Goal: Consume media (video, audio): Consume media (video, audio)

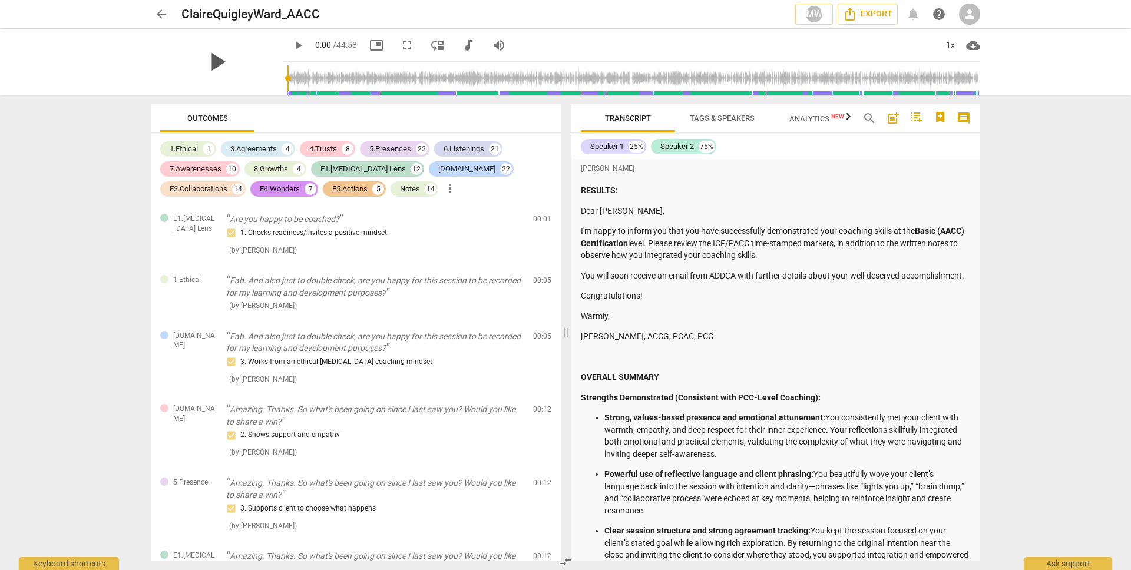
click at [203, 62] on span "play_arrow" at bounding box center [216, 62] width 31 height 31
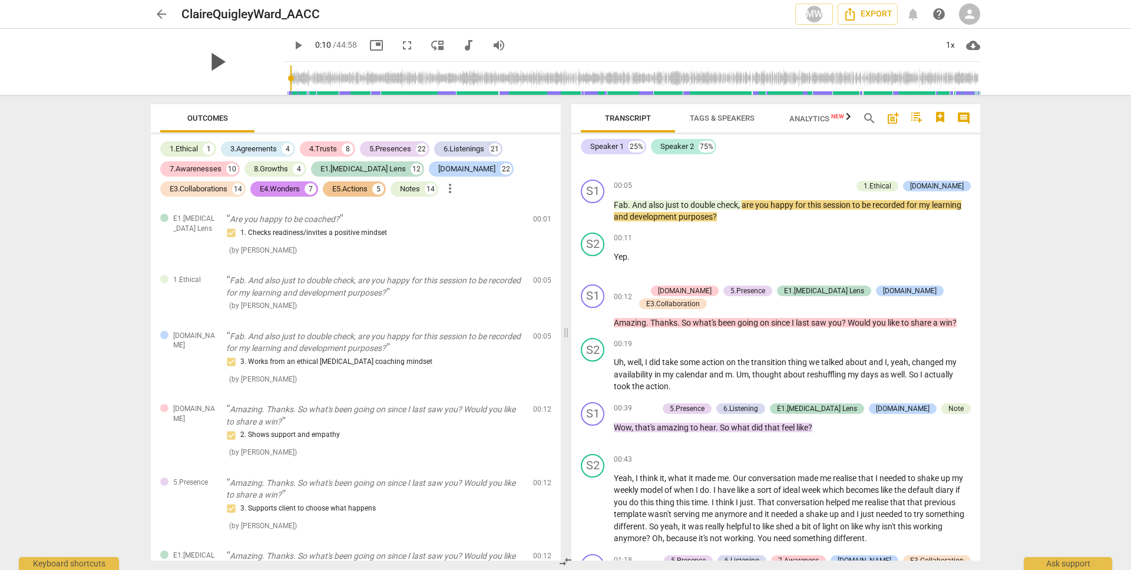
click at [203, 62] on span "play_arrow" at bounding box center [216, 62] width 31 height 31
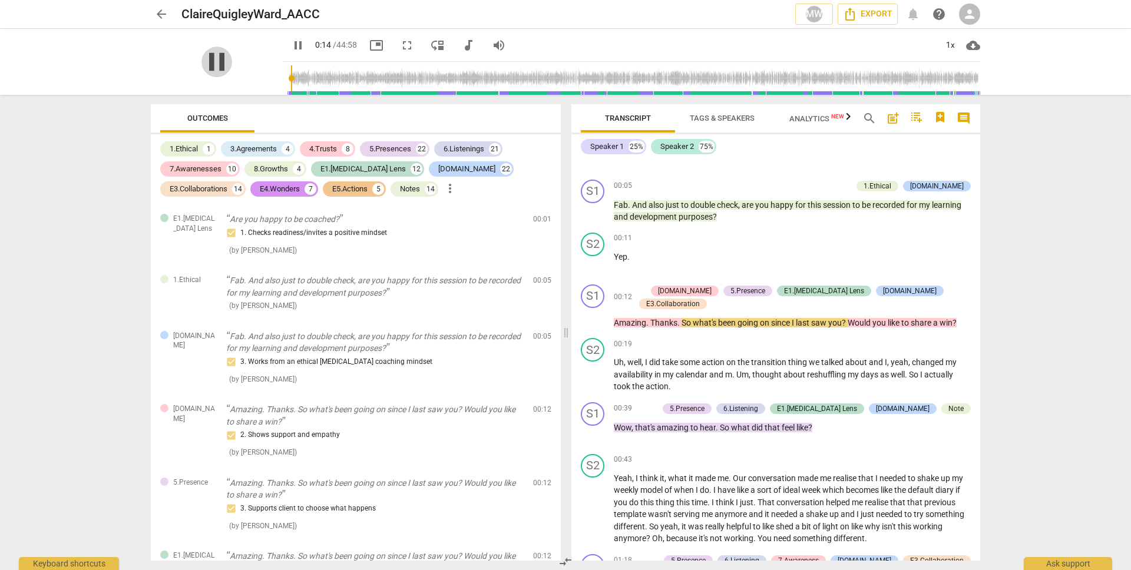
click at [212, 61] on span "pause" at bounding box center [216, 62] width 31 height 31
click at [291, 44] on span "play_arrow" at bounding box center [298, 45] width 14 height 14
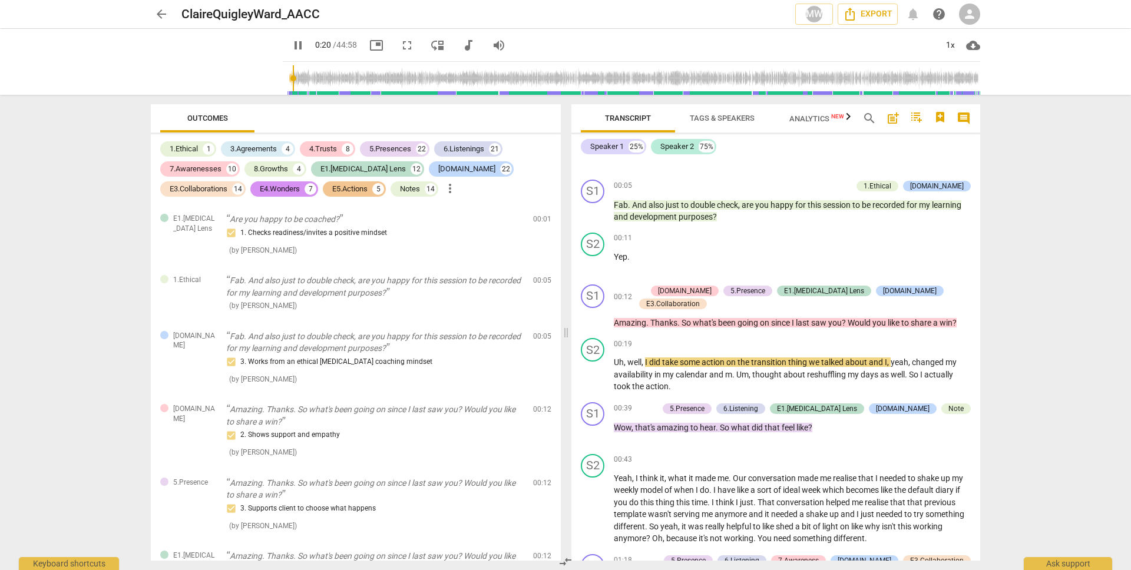
click at [291, 44] on span "pause" at bounding box center [298, 45] width 14 height 14
click at [291, 44] on span "play_arrow" at bounding box center [298, 45] width 14 height 14
click at [369, 41] on span "picture_in_picture" at bounding box center [376, 45] width 14 height 14
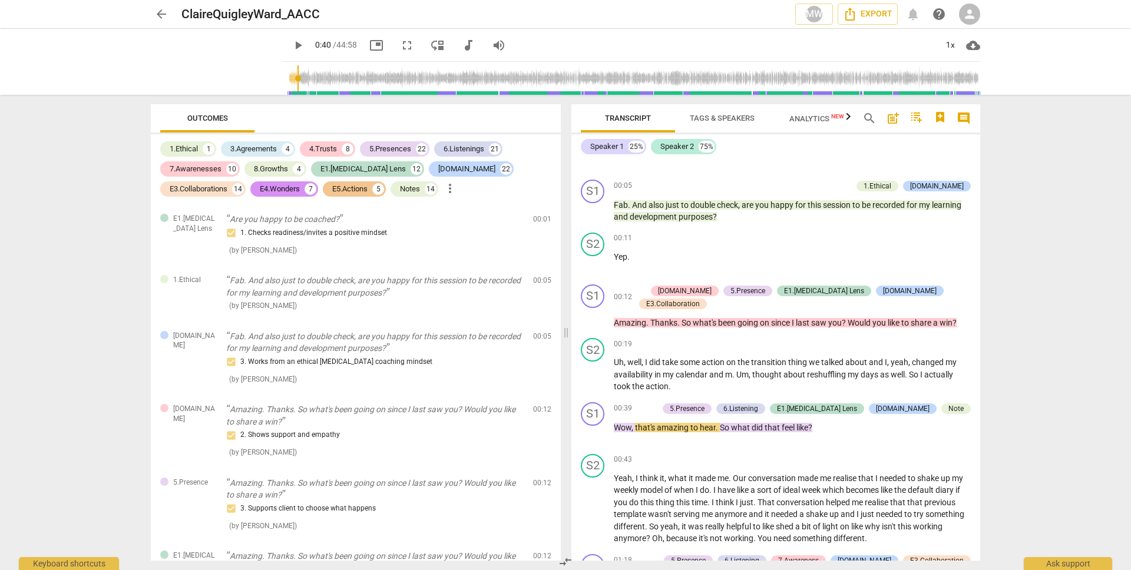
click at [291, 43] on span "play_arrow" at bounding box center [298, 45] width 14 height 14
click at [291, 43] on span "pause" at bounding box center [298, 45] width 14 height 14
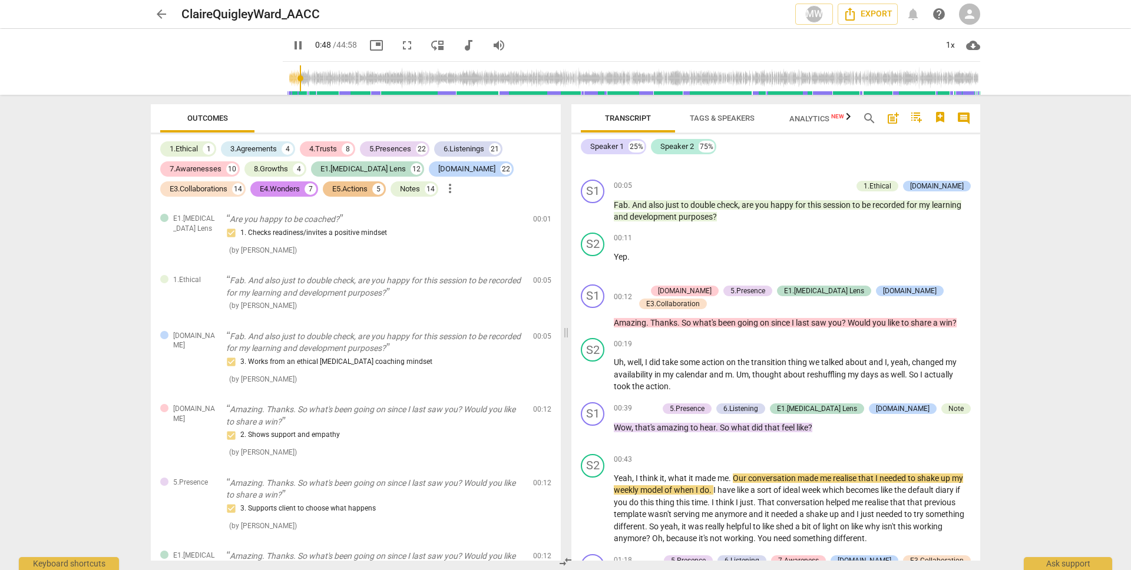
click at [291, 43] on span "pause" at bounding box center [298, 45] width 14 height 14
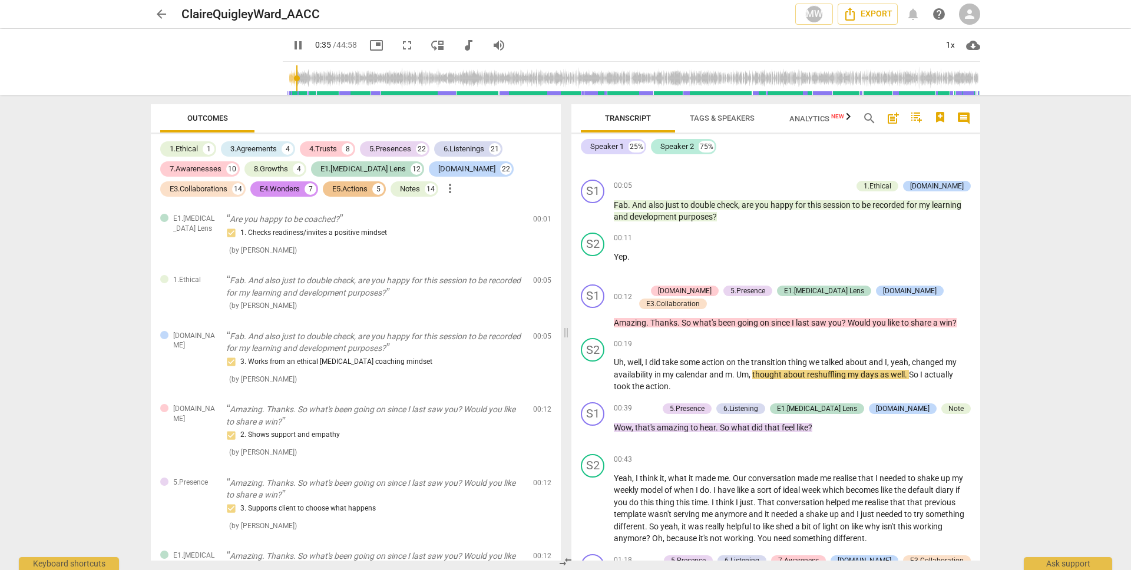
drag, startPoint x: 292, startPoint y: 77, endPoint x: 282, endPoint y: 78, distance: 10.0
click at [287, 78] on input "range" at bounding box center [633, 78] width 693 height 38
click at [287, 76] on input "range" at bounding box center [633, 78] width 693 height 38
click at [287, 77] on input "range" at bounding box center [633, 78] width 693 height 38
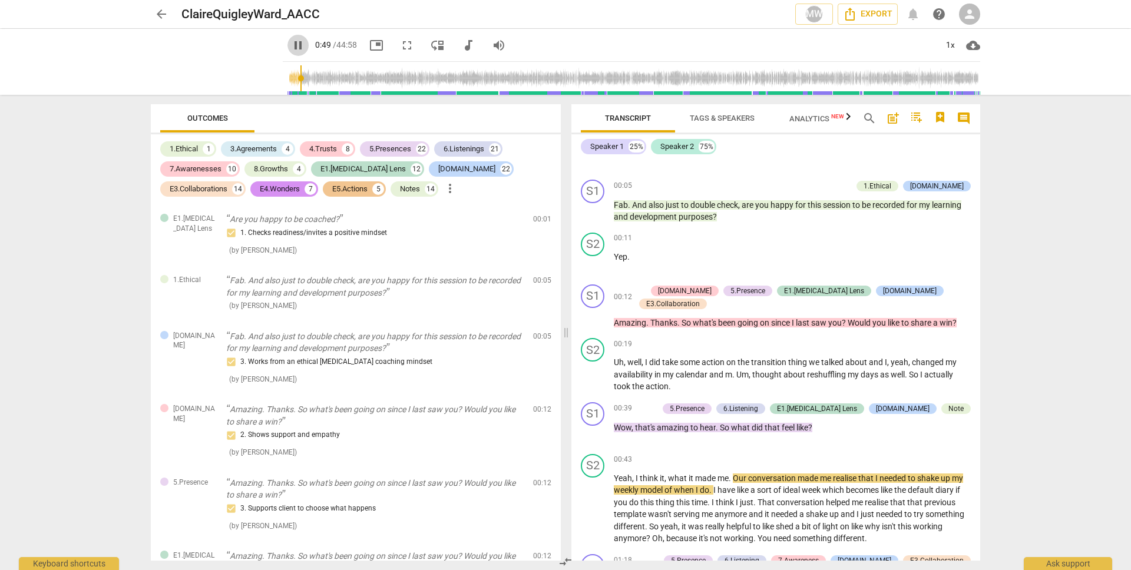
click at [291, 39] on span "pause" at bounding box center [298, 45] width 14 height 14
click at [290, 39] on span "play_arrow" at bounding box center [297, 45] width 21 height 14
click at [291, 45] on span "pause" at bounding box center [298, 45] width 14 height 14
click at [291, 45] on span "play_arrow" at bounding box center [298, 45] width 14 height 14
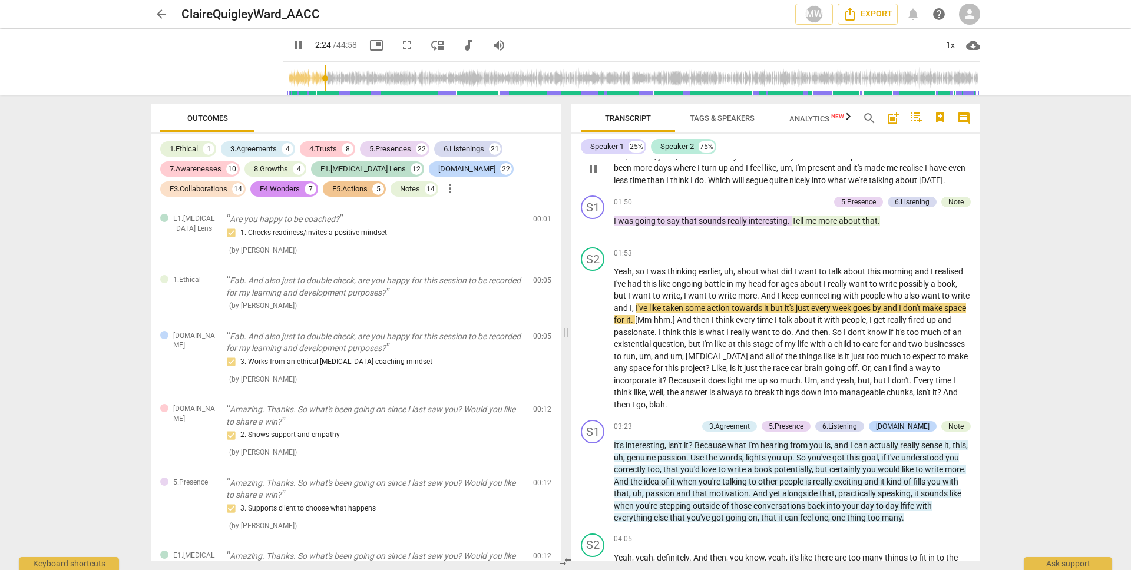
scroll to position [1357, 0]
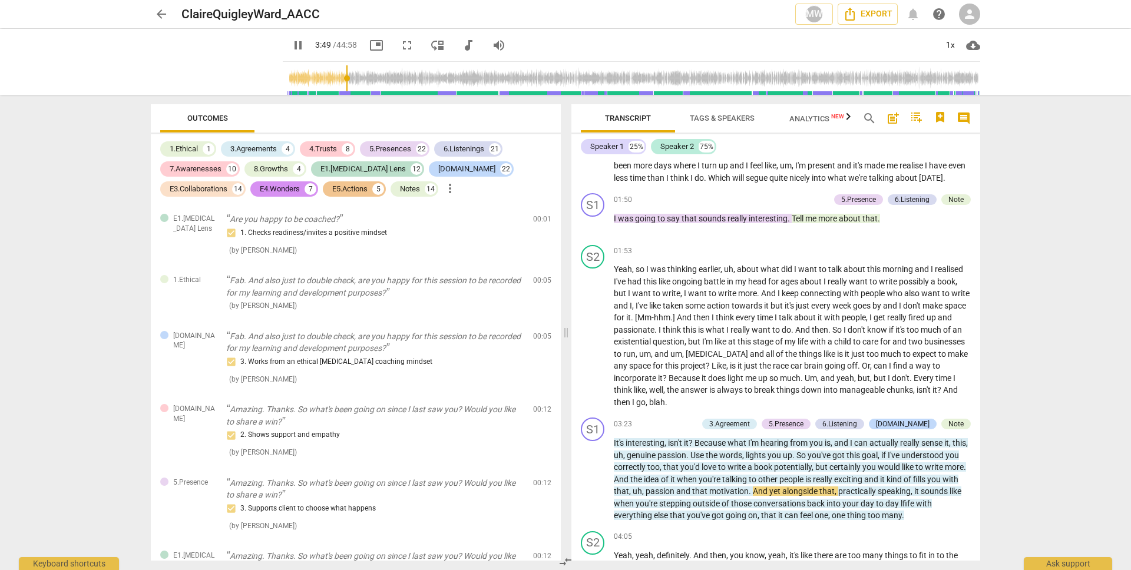
click at [291, 47] on span "pause" at bounding box center [298, 45] width 14 height 14
click at [291, 47] on span "play_arrow" at bounding box center [298, 45] width 14 height 14
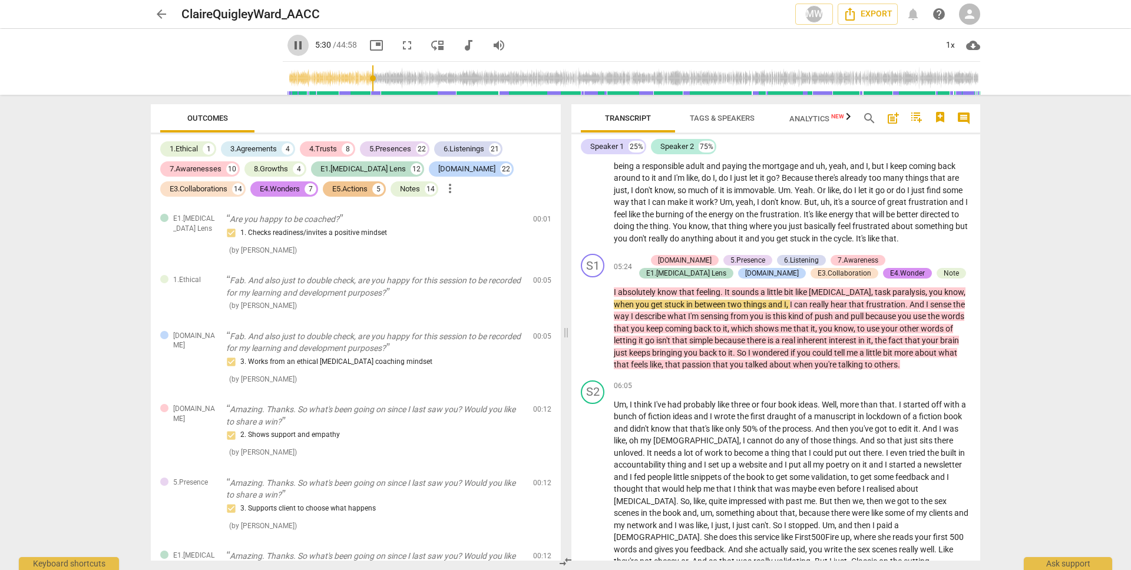
click at [291, 45] on span "pause" at bounding box center [298, 45] width 14 height 14
click at [291, 39] on span "play_arrow" at bounding box center [298, 45] width 14 height 14
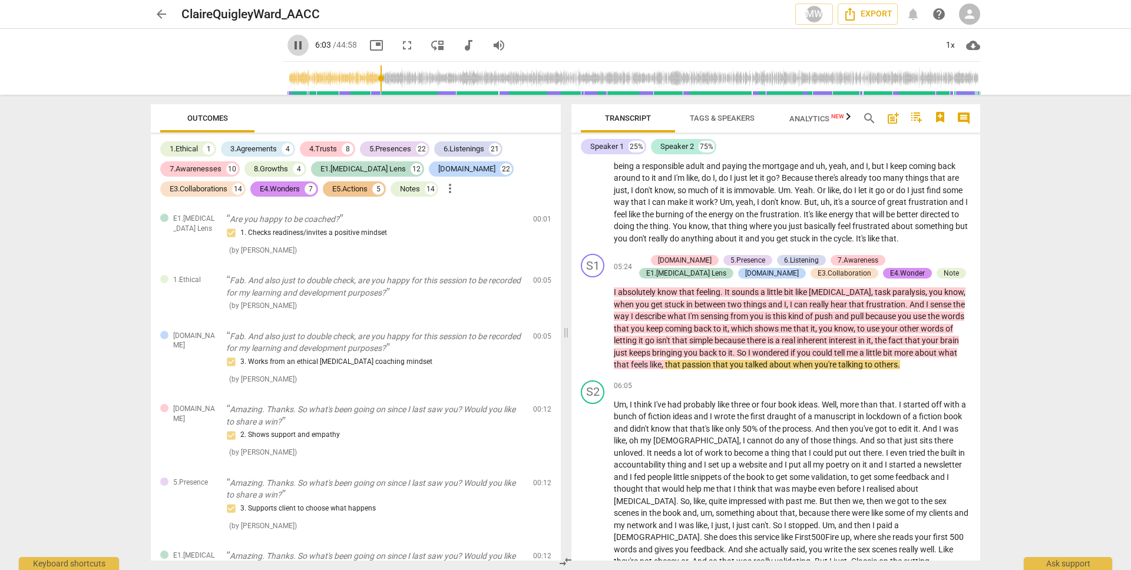
click at [291, 44] on span "pause" at bounding box center [298, 45] width 14 height 14
click at [291, 44] on span "play_arrow" at bounding box center [298, 45] width 14 height 14
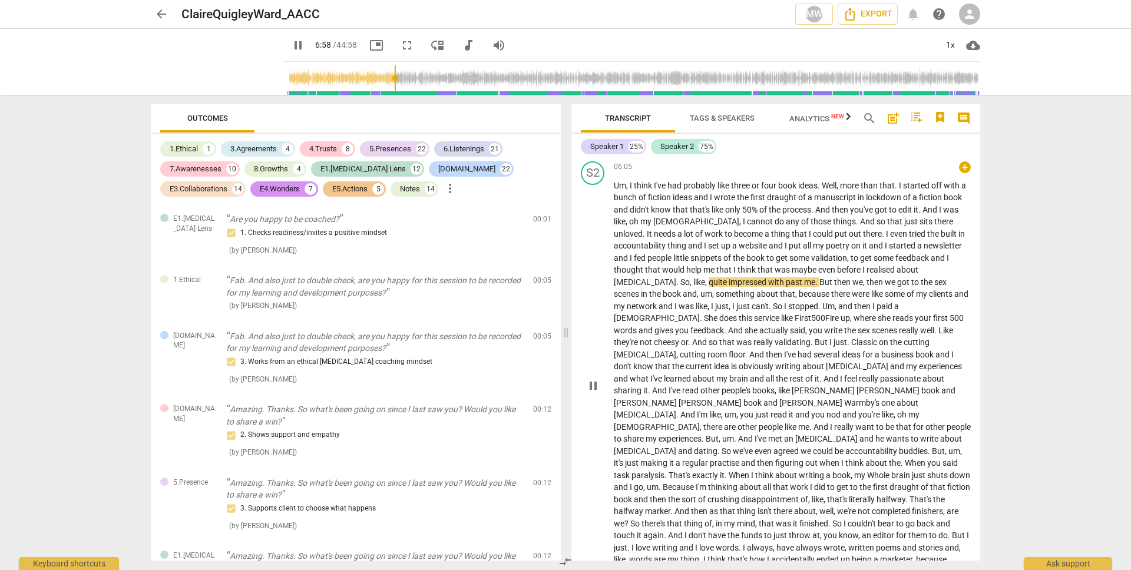
scroll to position [1987, 0]
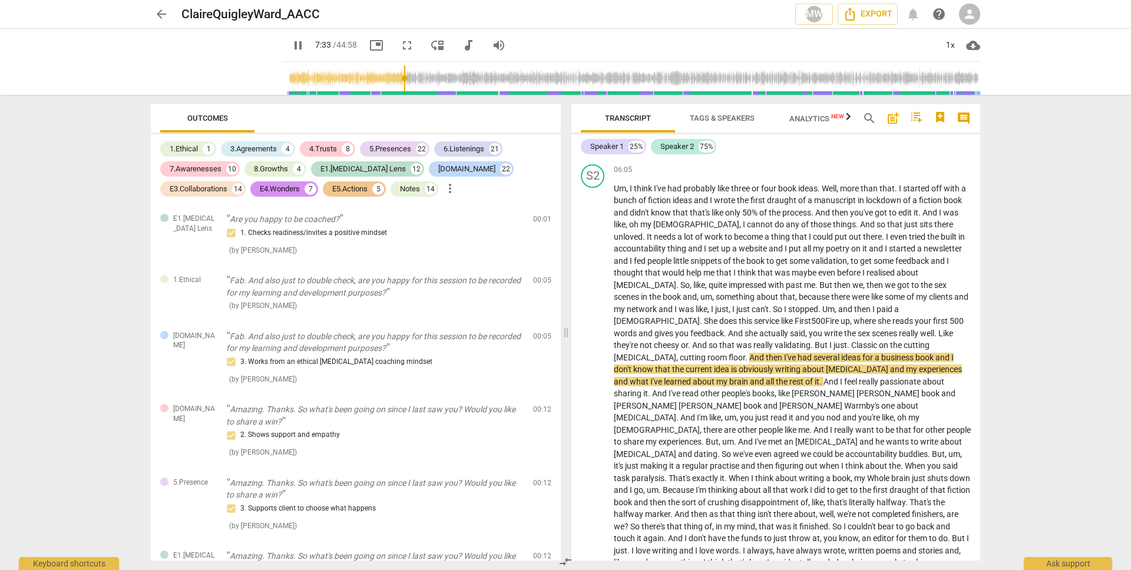
click at [291, 44] on span "pause" at bounding box center [298, 45] width 14 height 14
click at [291, 43] on span "play_arrow" at bounding box center [298, 45] width 14 height 14
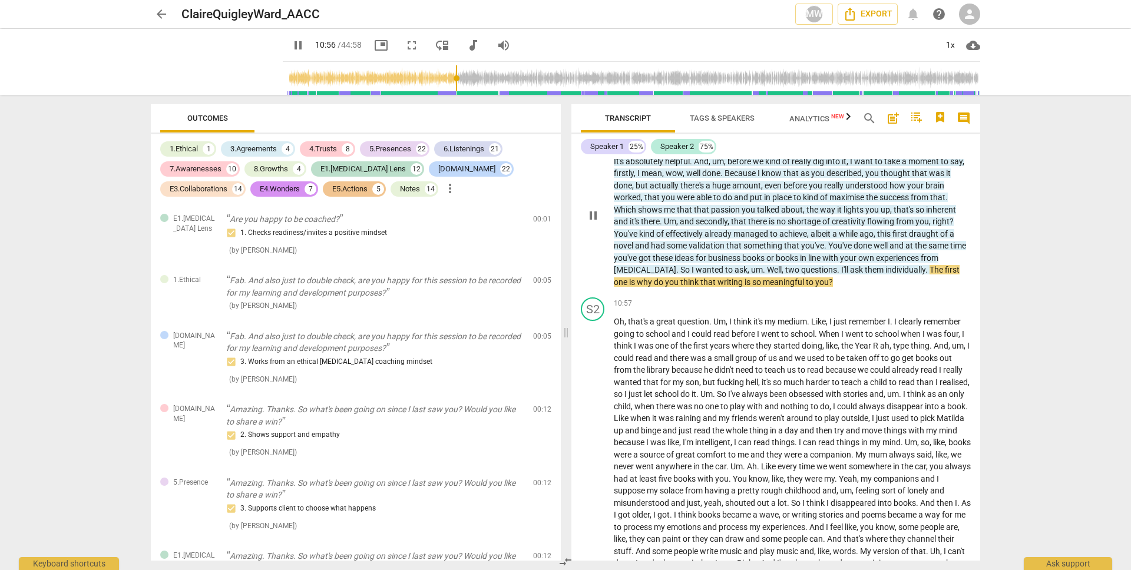
scroll to position [2469, 0]
click at [291, 48] on span "pause" at bounding box center [298, 45] width 14 height 14
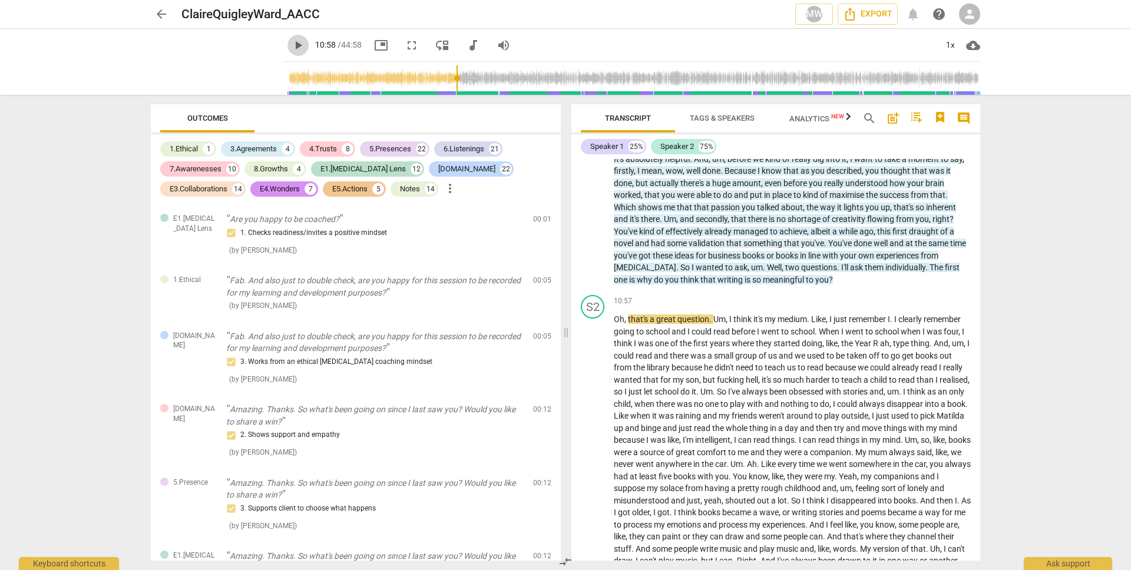
click at [291, 47] on span "play_arrow" at bounding box center [298, 45] width 14 height 14
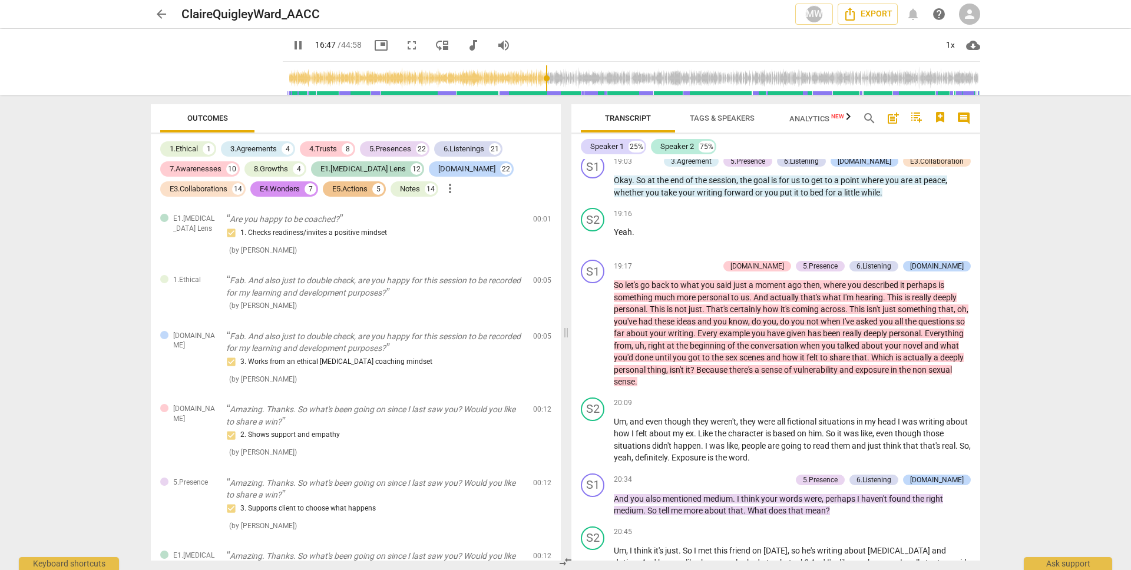
scroll to position [3156, 0]
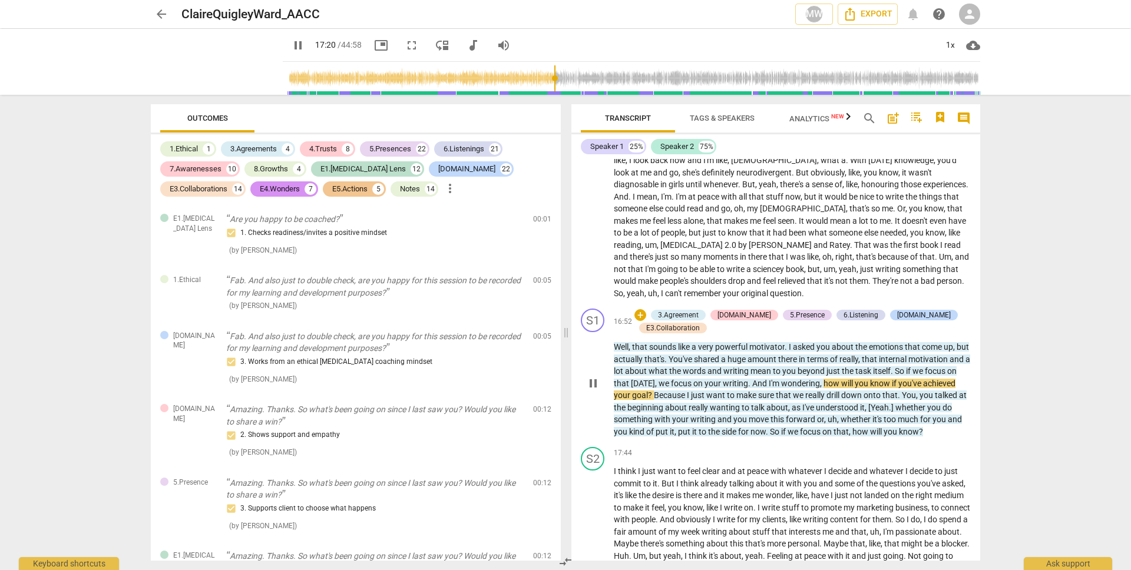
click at [596, 384] on span "pause" at bounding box center [593, 383] width 14 height 14
click at [593, 381] on span "play_arrow" at bounding box center [593, 383] width 14 height 14
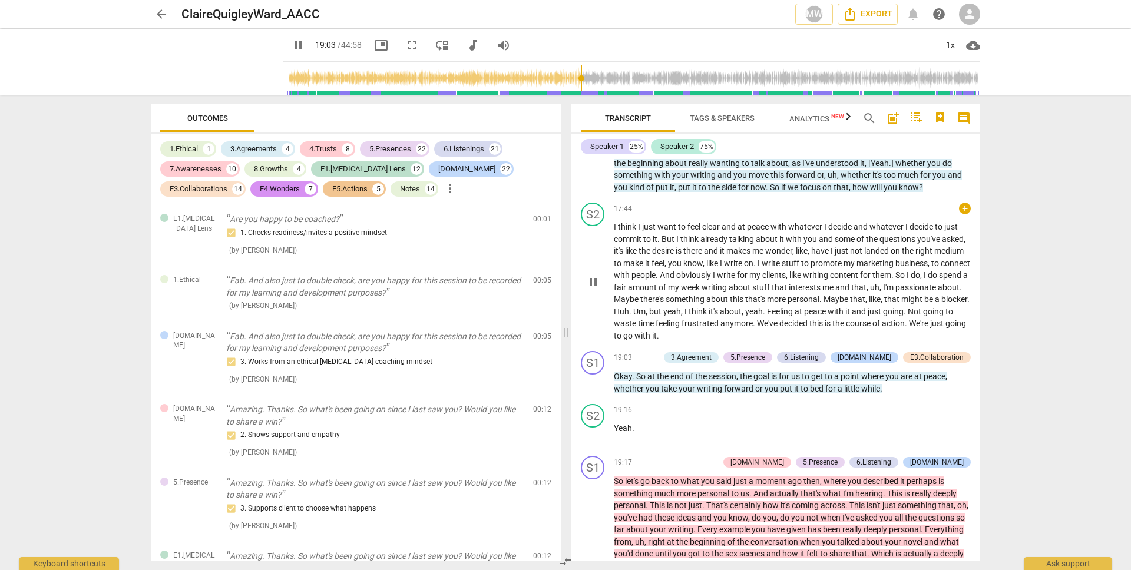
scroll to position [3573, 0]
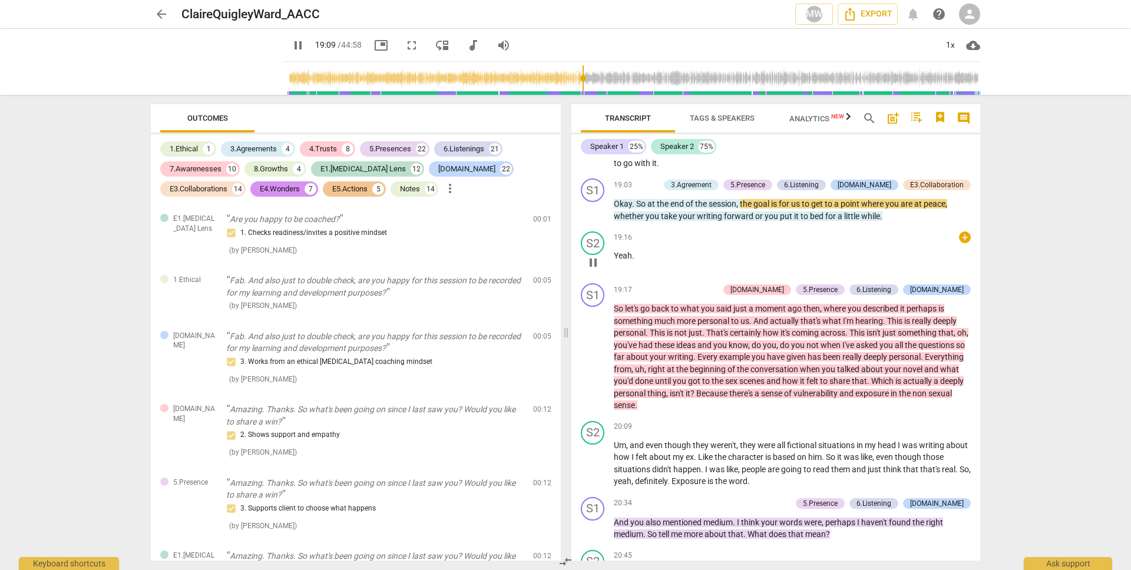
click at [593, 270] on span "pause" at bounding box center [593, 263] width 14 height 14
click at [595, 302] on div "S1" at bounding box center [593, 295] width 24 height 24
click at [594, 363] on span "play_arrow" at bounding box center [593, 357] width 14 height 14
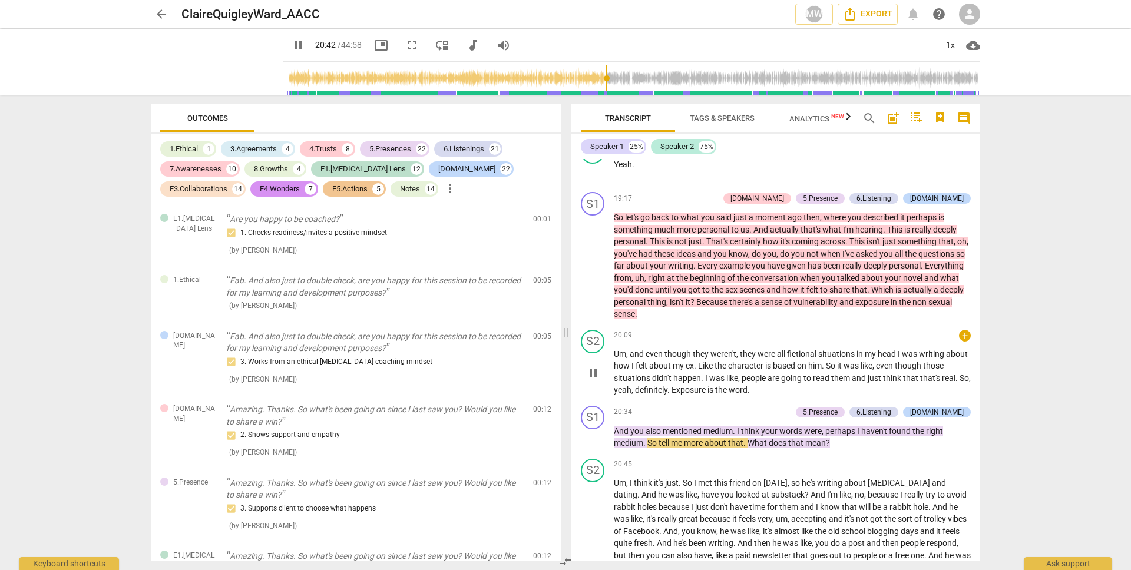
scroll to position [3687, 0]
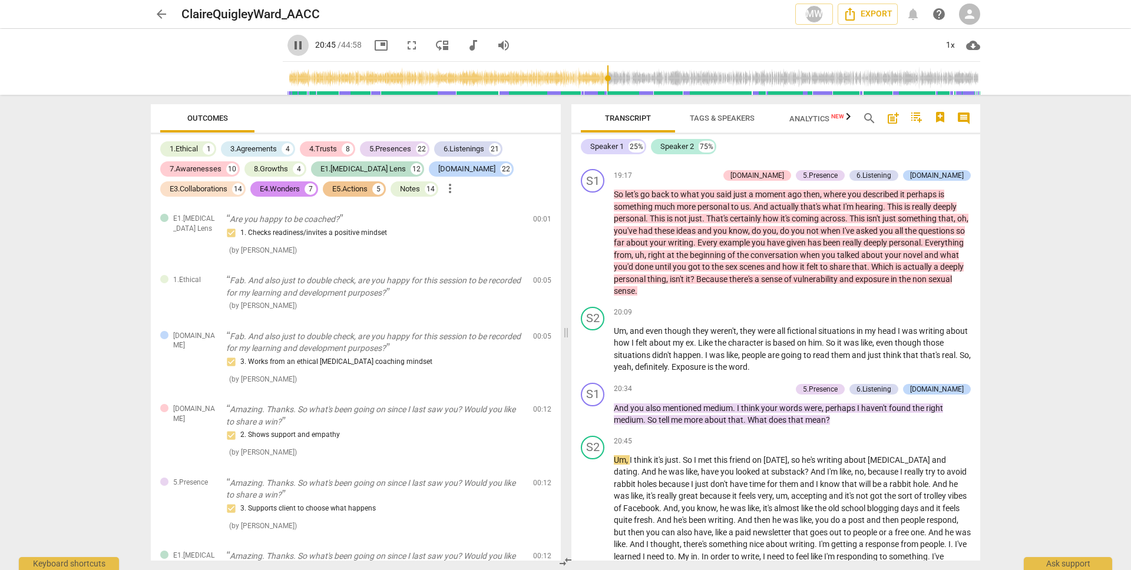
click at [291, 47] on span "pause" at bounding box center [298, 45] width 14 height 14
click at [291, 42] on span "play_arrow" at bounding box center [298, 45] width 14 height 14
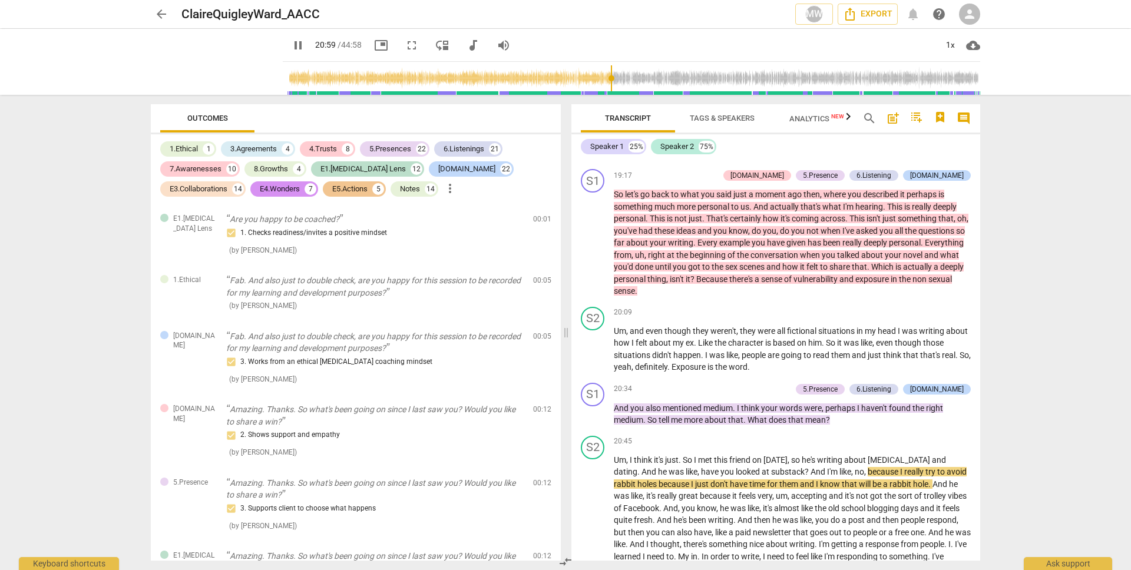
click at [291, 47] on span "pause" at bounding box center [298, 45] width 14 height 14
click at [291, 47] on span "play_arrow" at bounding box center [298, 45] width 14 height 14
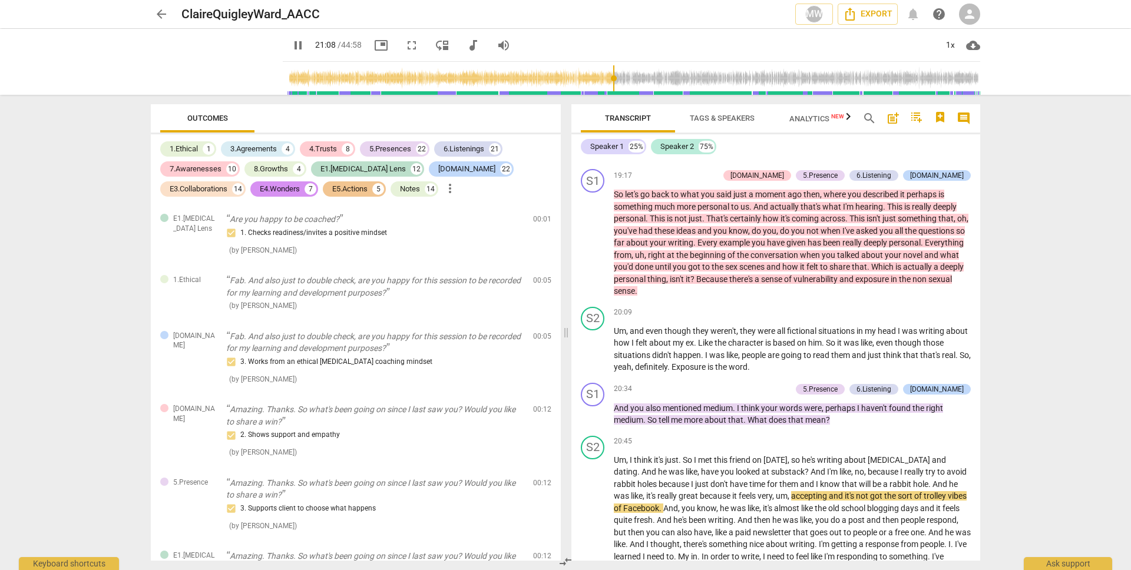
click at [291, 47] on span "pause" at bounding box center [298, 45] width 14 height 14
click at [291, 48] on span "play_arrow" at bounding box center [298, 45] width 14 height 14
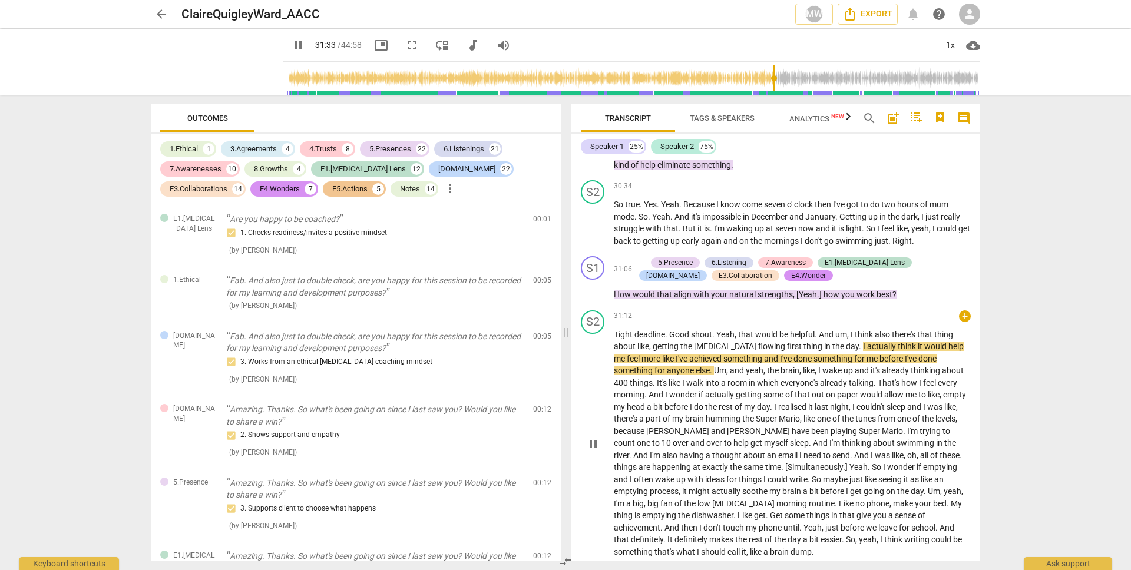
scroll to position [5137, 0]
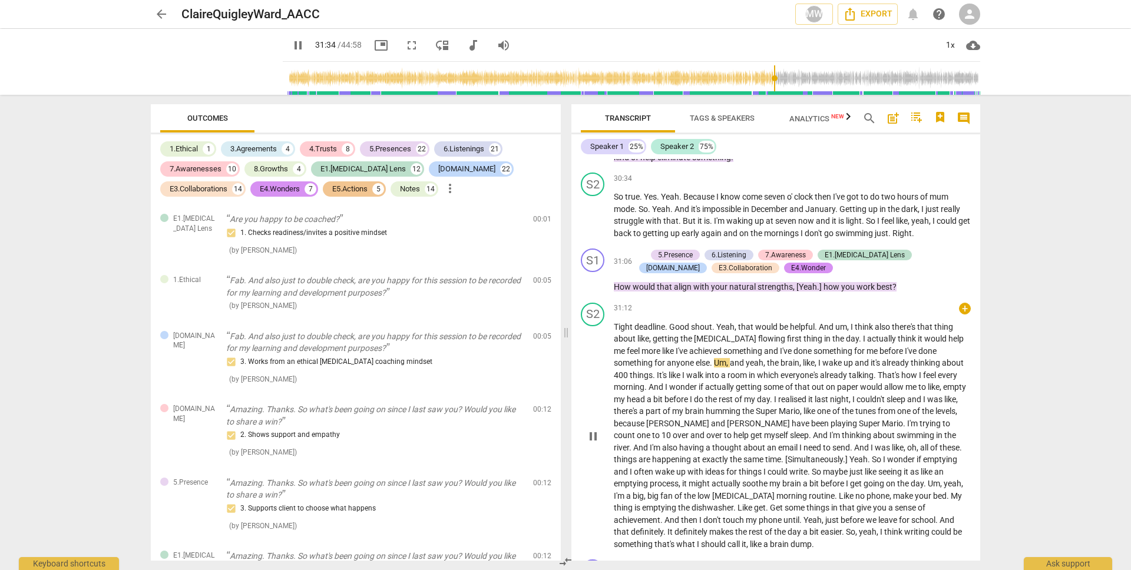
click at [590, 444] on span "pause" at bounding box center [593, 436] width 14 height 14
click at [291, 43] on span "play_arrow" at bounding box center [298, 45] width 14 height 14
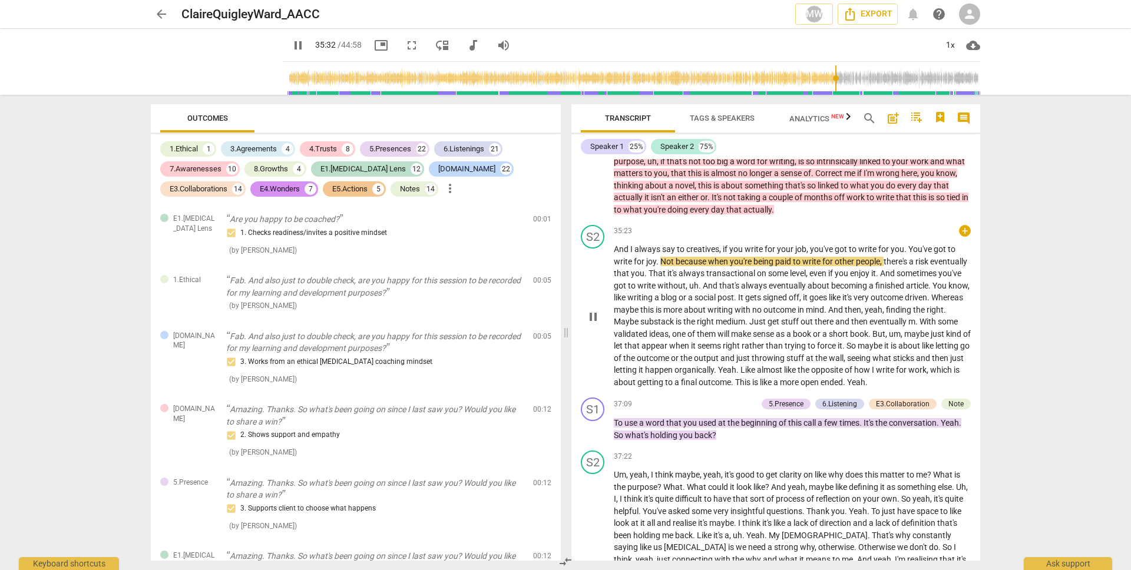
scroll to position [5801, 0]
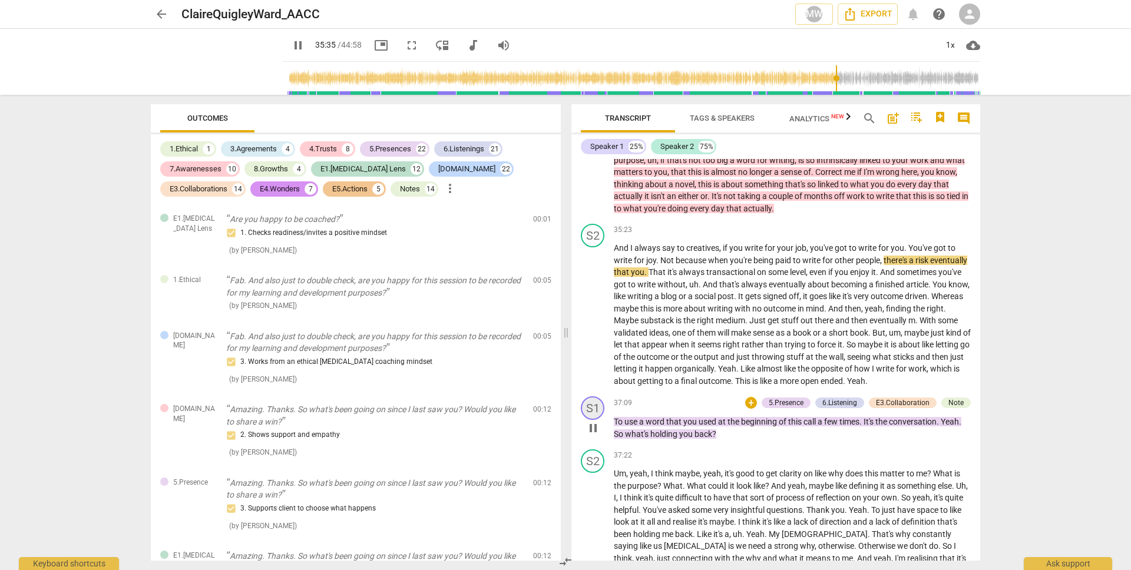
click at [594, 420] on div "S1" at bounding box center [593, 408] width 24 height 24
click at [676, 440] on p "To use a word that you used at the beginning of this call a few times . It's th…" at bounding box center [792, 428] width 357 height 24
click at [676, 426] on span "that" at bounding box center [674, 421] width 17 height 9
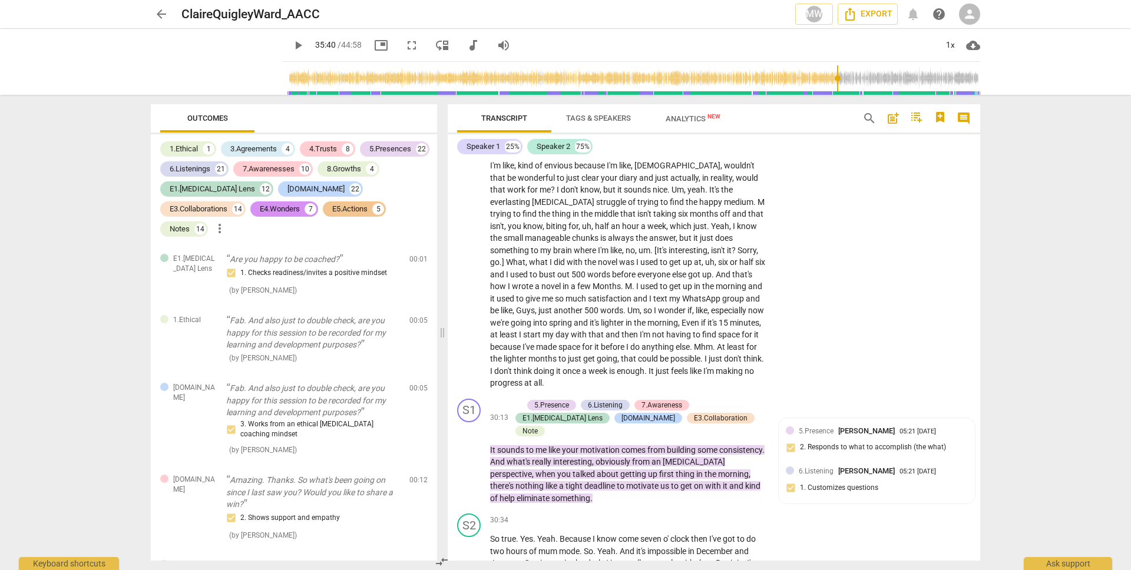
scroll to position [6893, 0]
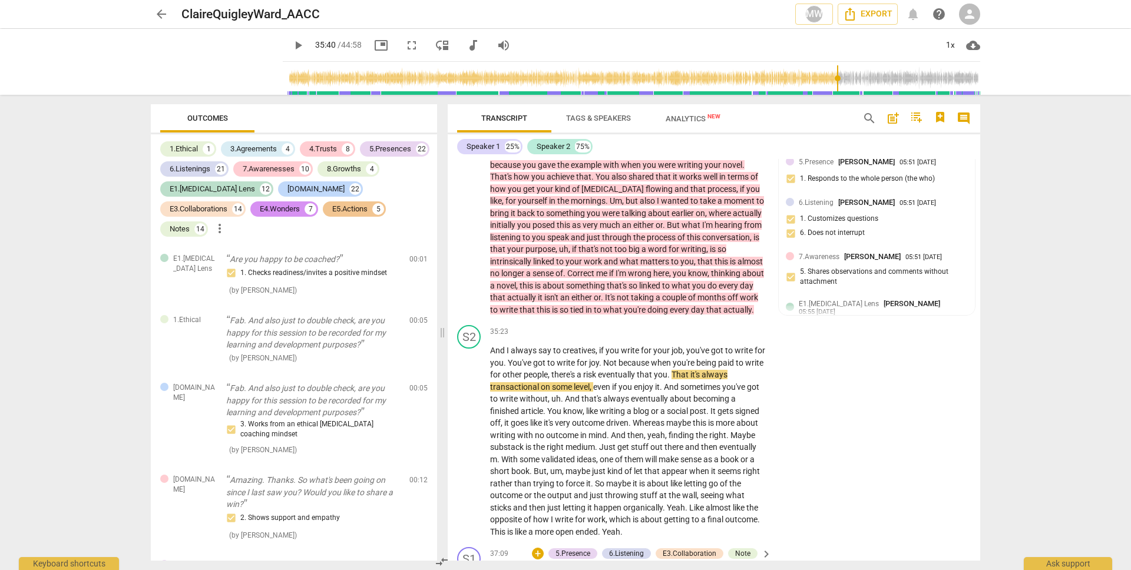
click at [469, 570] on span "play_arrow" at bounding box center [469, 579] width 14 height 14
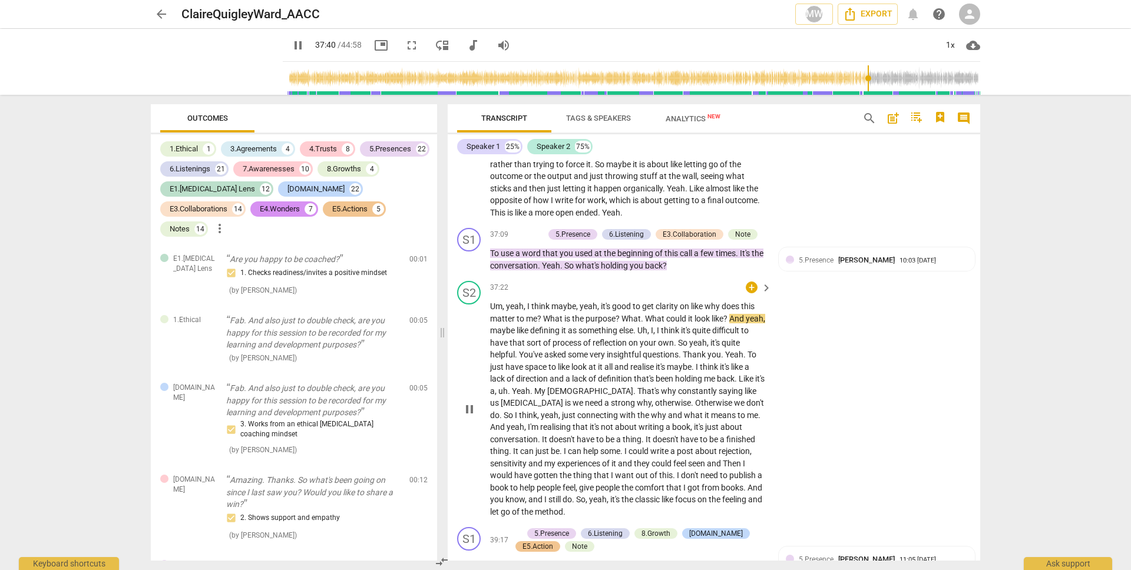
scroll to position [7214, 0]
click at [475, 525] on div "S1" at bounding box center [469, 537] width 24 height 24
click at [473, 525] on div "S1" at bounding box center [469, 537] width 24 height 24
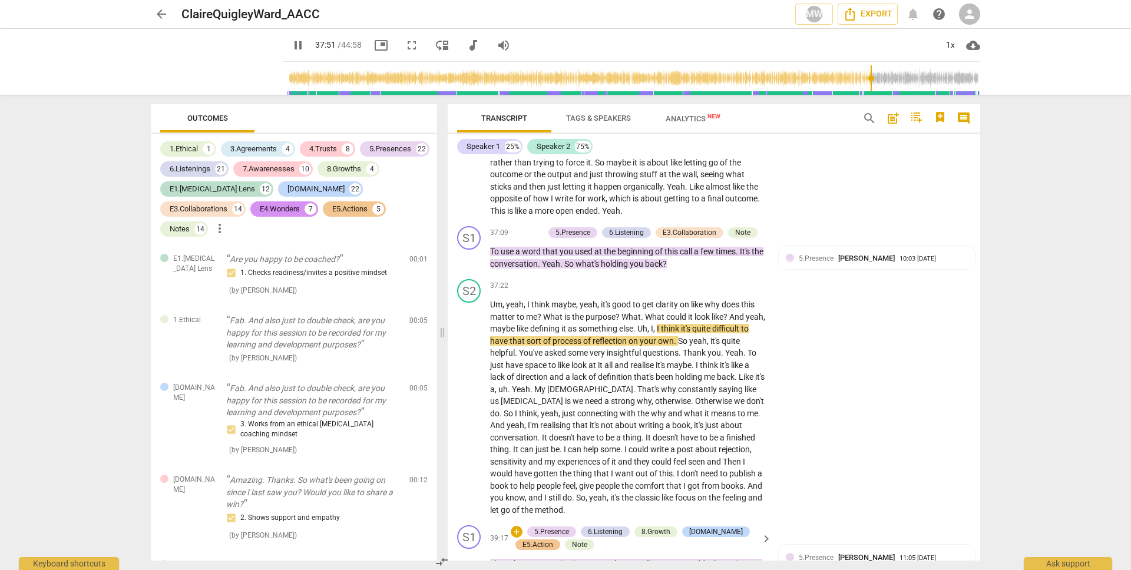
click at [514, 559] on span "that" at bounding box center [518, 563] width 15 height 9
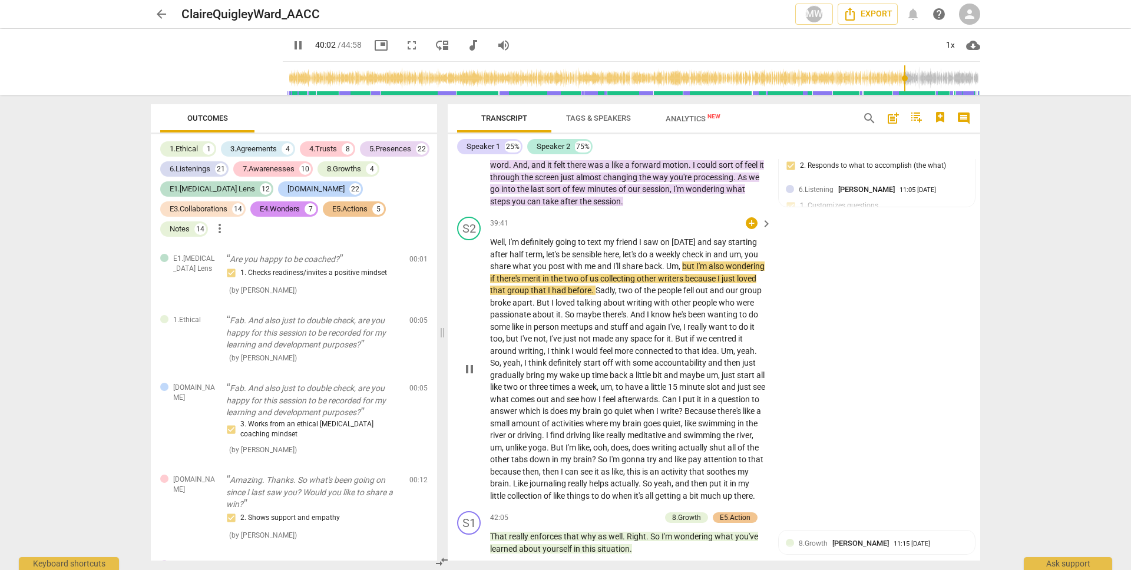
scroll to position [7639, 0]
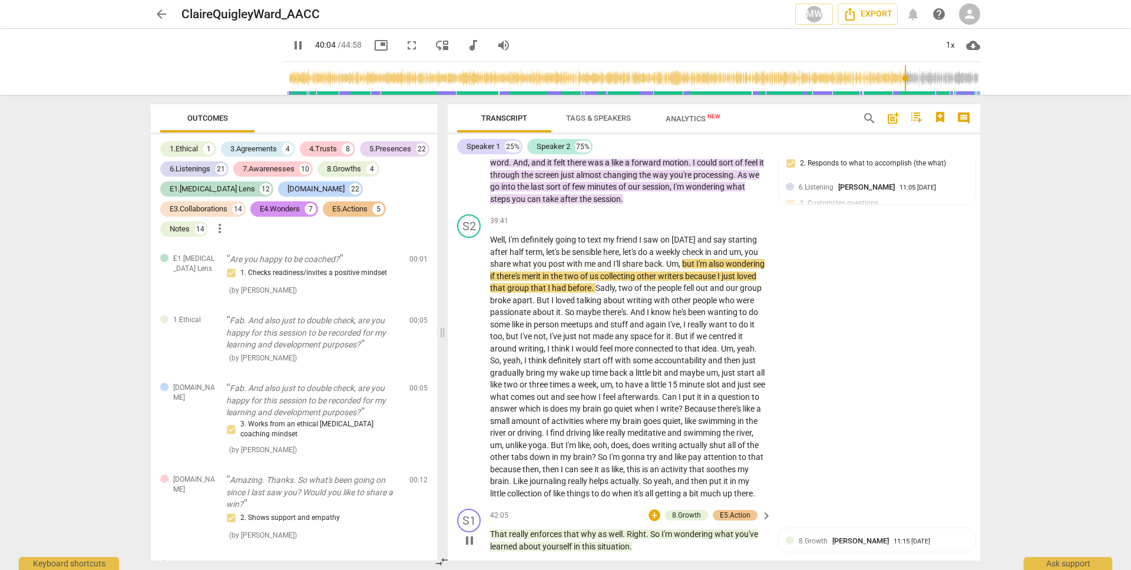
click at [538, 530] on span "enforces" at bounding box center [547, 534] width 34 height 9
click at [471, 534] on span "play_arrow" at bounding box center [469, 541] width 14 height 14
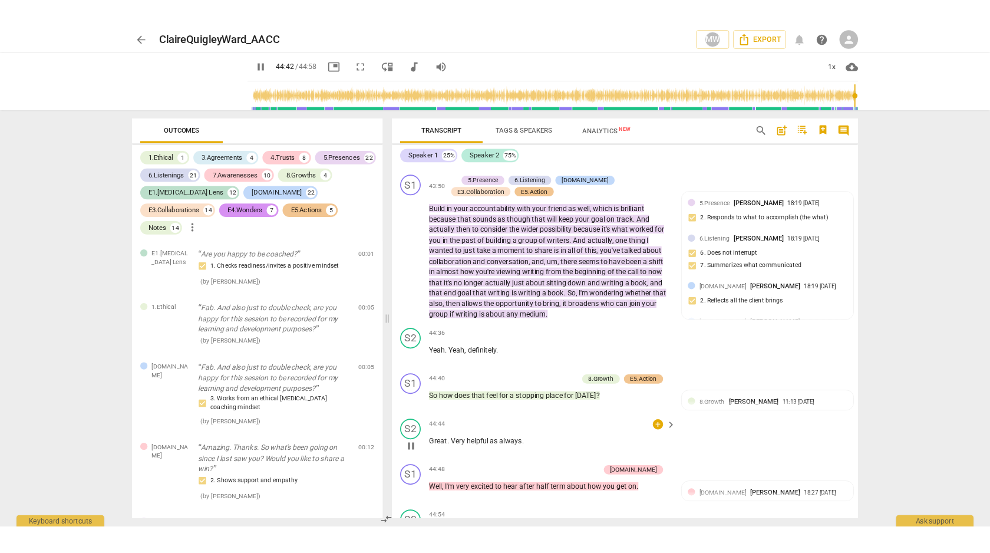
scroll to position [8430, 0]
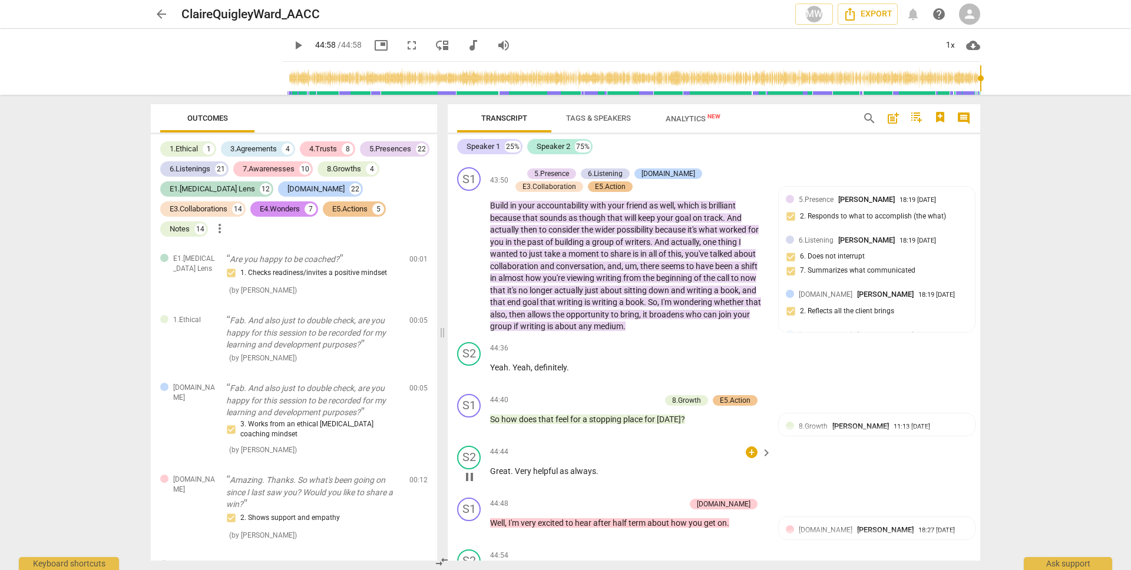
type input "2698"
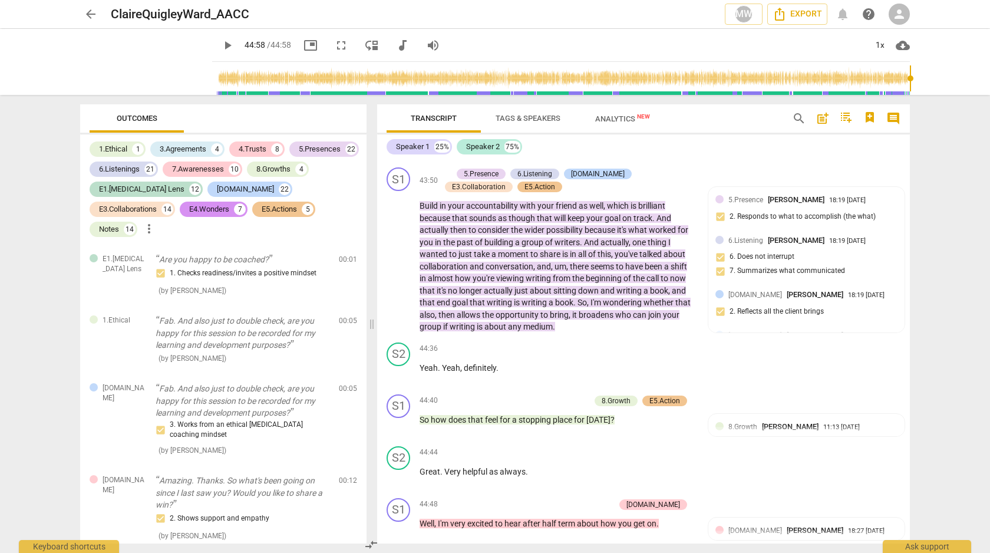
scroll to position [8418, 0]
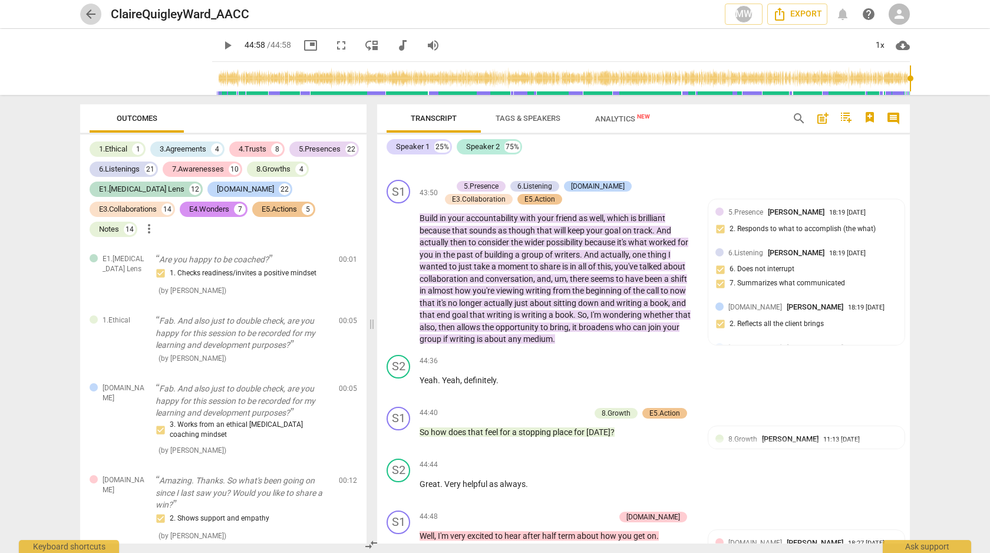
click at [97, 15] on span "arrow_back" at bounding box center [91, 14] width 14 height 14
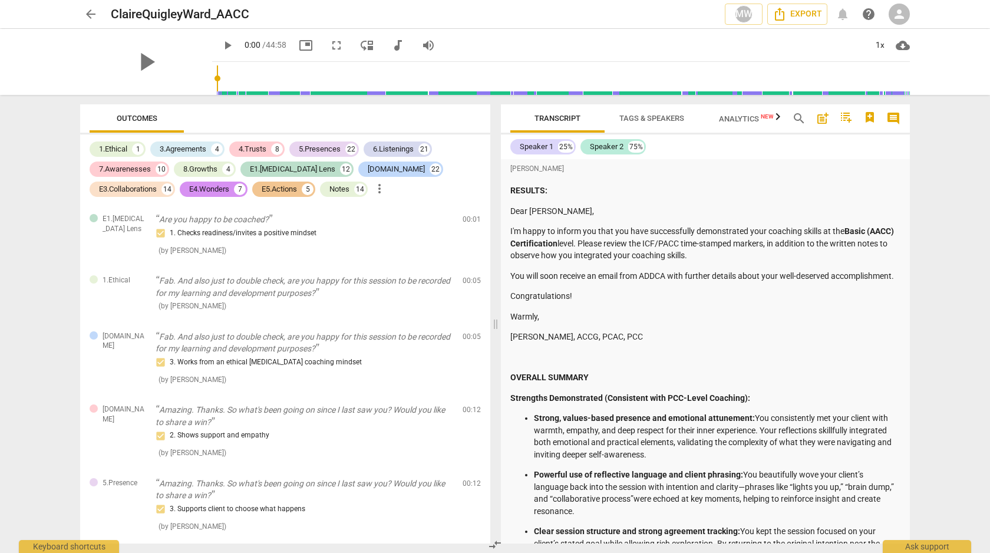
click at [94, 19] on span "arrow_back" at bounding box center [91, 14] width 14 height 14
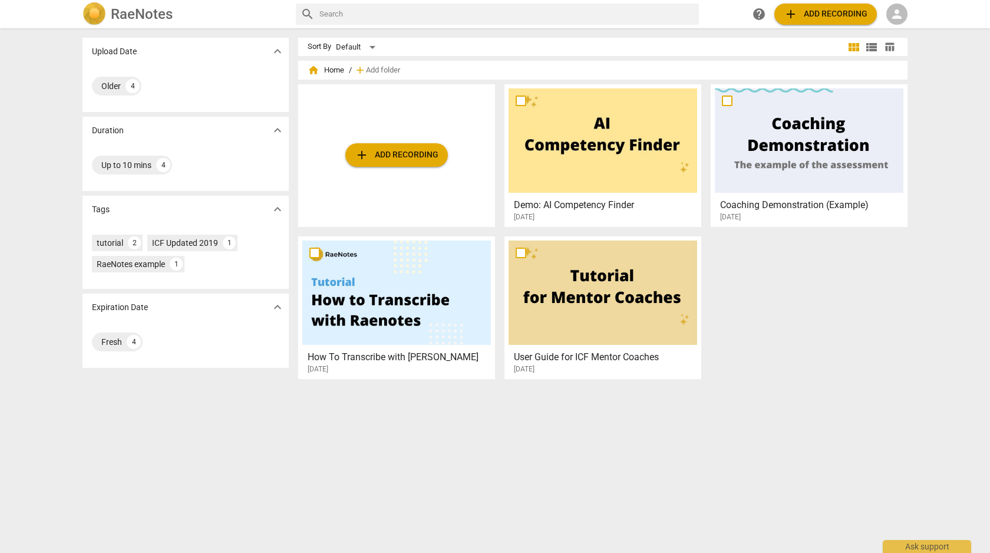
click at [774, 136] on div at bounding box center [809, 140] width 188 height 104
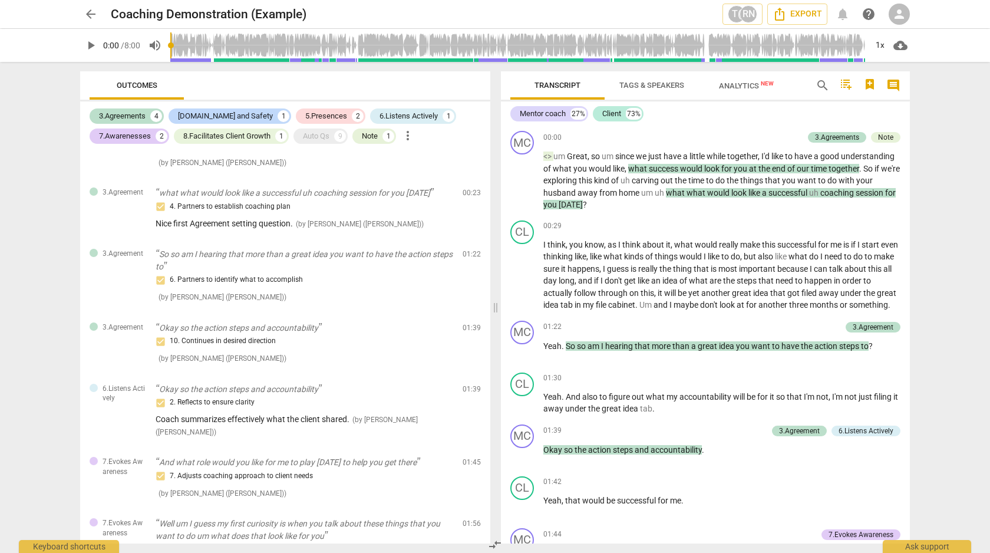
scroll to position [92, 0]
click at [92, 10] on span "arrow_back" at bounding box center [91, 14] width 14 height 14
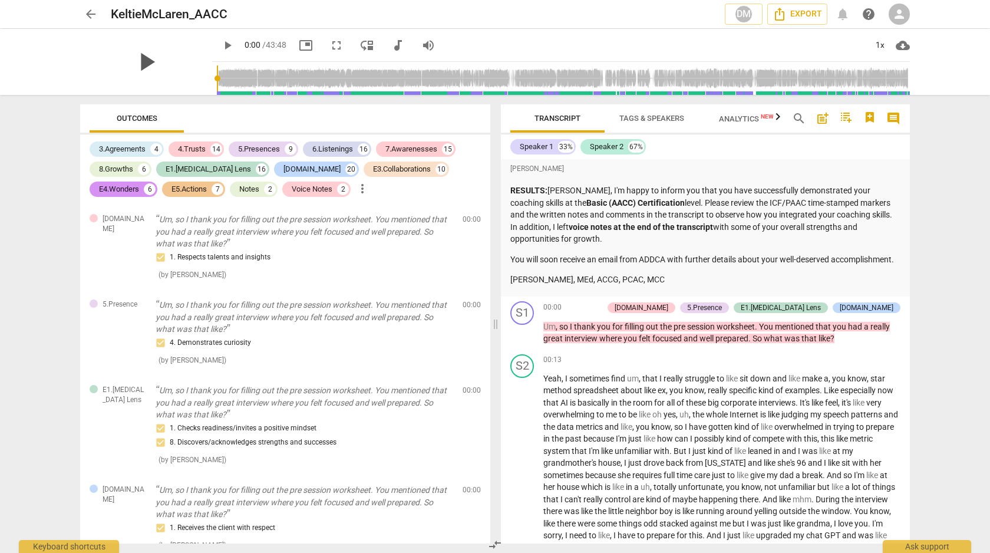
click at [140, 62] on span "play_arrow" at bounding box center [146, 62] width 31 height 31
click at [140, 62] on span "pause" at bounding box center [146, 62] width 31 height 31
click at [140, 62] on span "play_arrow" at bounding box center [146, 62] width 31 height 31
click at [181, 47] on div "pause" at bounding box center [146, 62] width 132 height 66
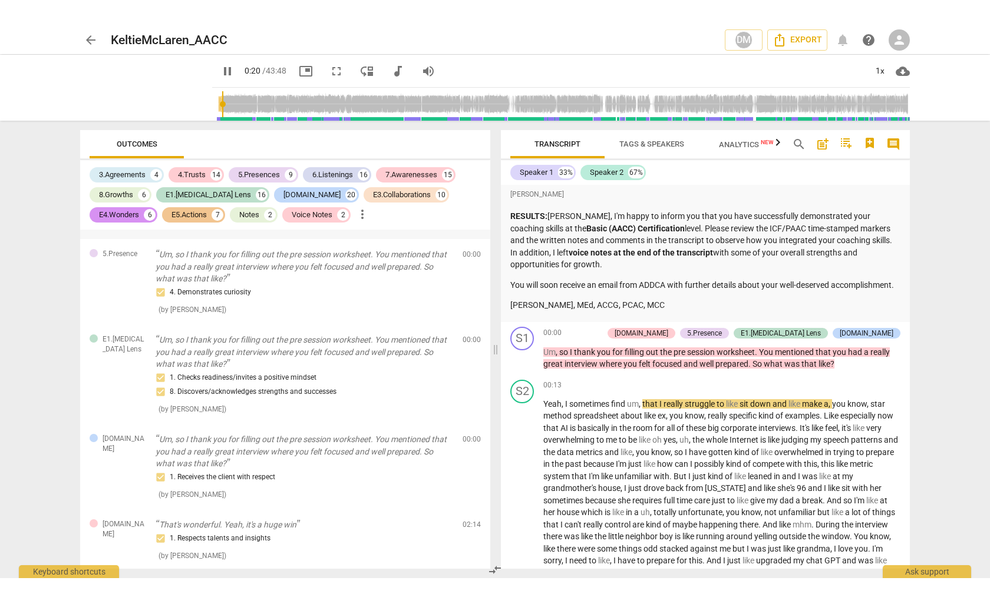
scroll to position [74, 0]
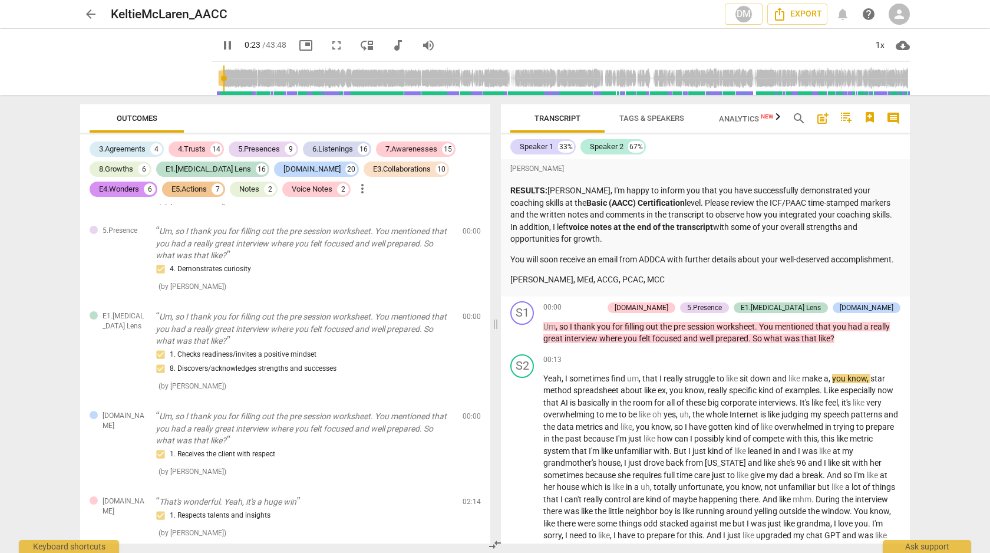
click at [329, 45] on span "fullscreen" at bounding box center [336, 45] width 14 height 14
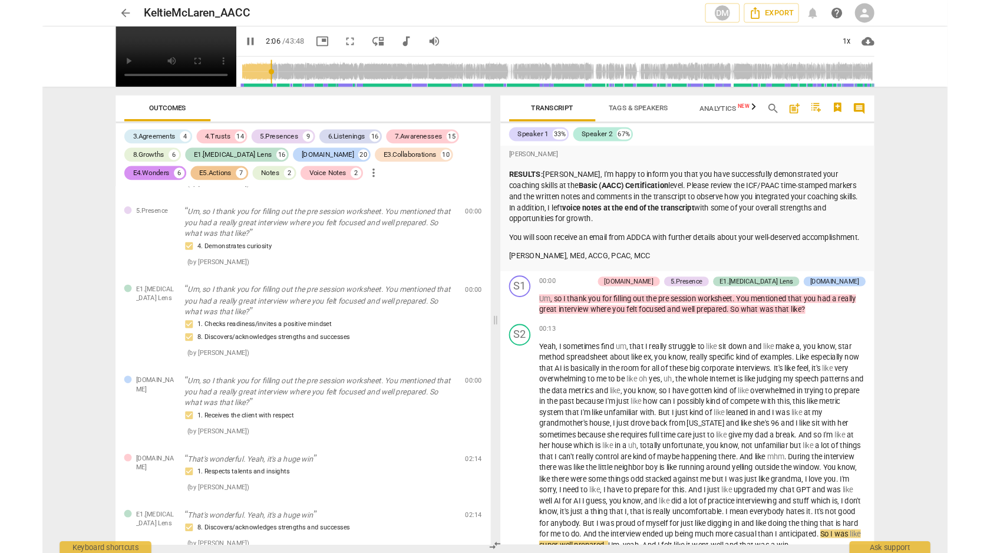
scroll to position [444, 0]
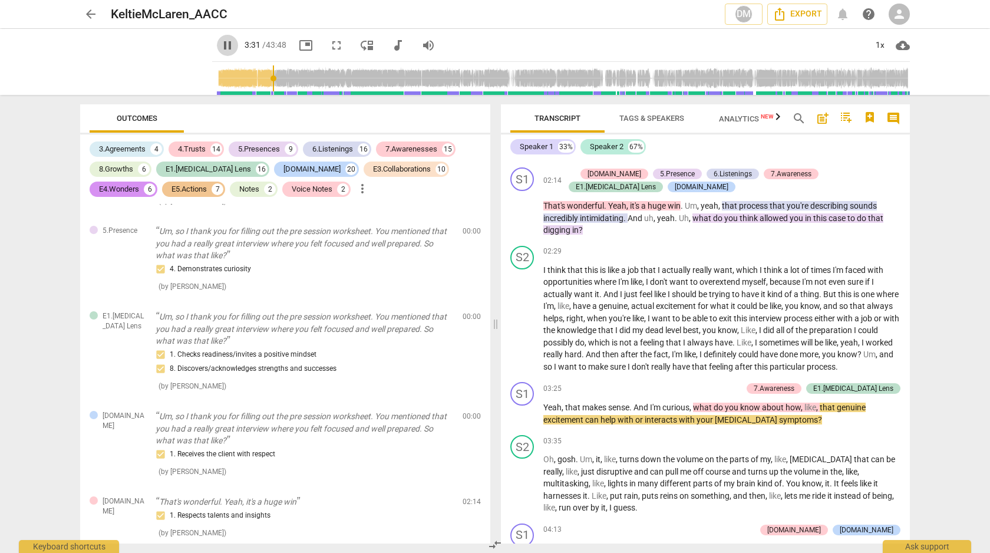
click at [220, 46] on span "pause" at bounding box center [227, 45] width 14 height 14
click at [220, 45] on span "play_arrow" at bounding box center [227, 45] width 21 height 14
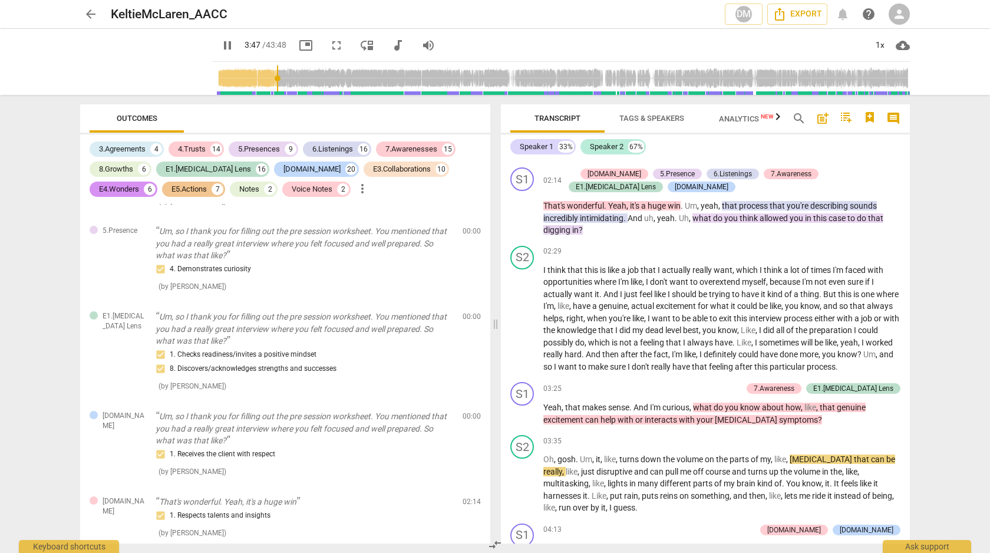
click at [220, 41] on span "pause" at bounding box center [227, 45] width 14 height 14
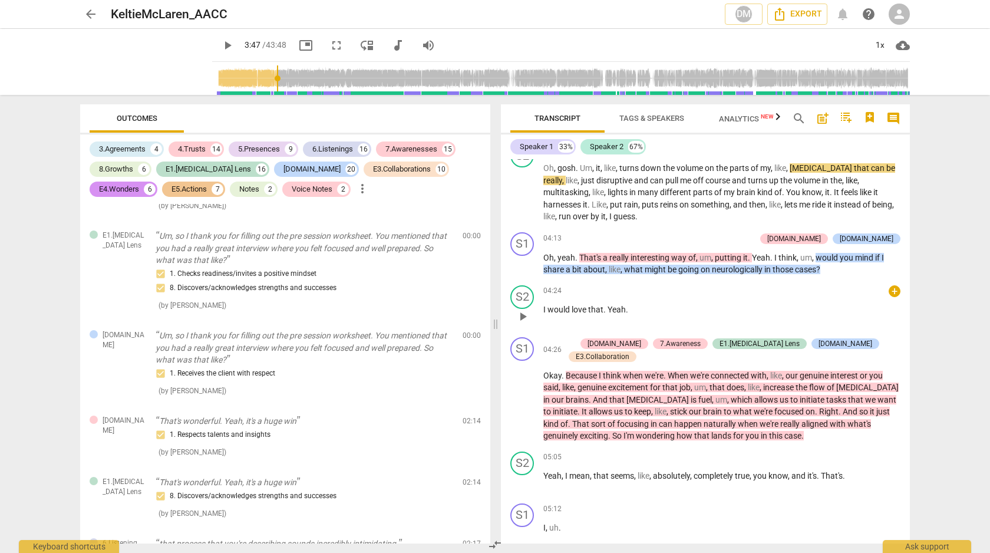
scroll to position [734, 0]
click at [220, 41] on span "play_arrow" at bounding box center [227, 45] width 14 height 14
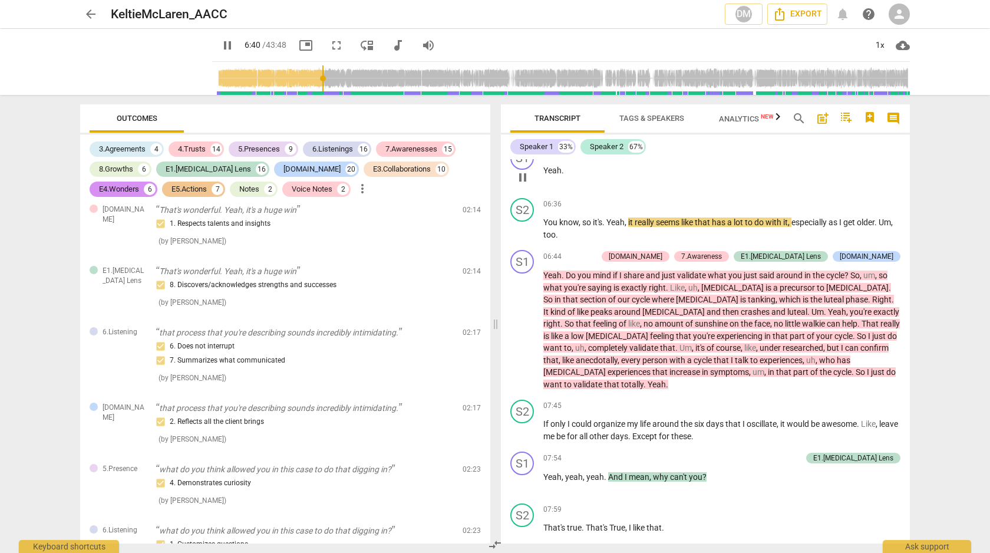
scroll to position [1407, 0]
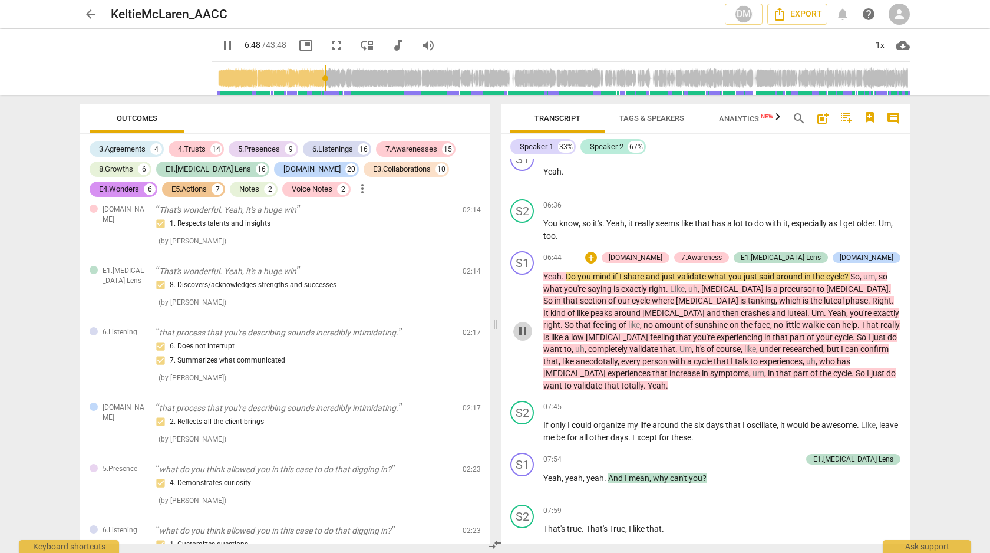
click at [525, 338] on span "pause" at bounding box center [522, 331] width 14 height 14
click at [525, 338] on span "play_arrow" at bounding box center [522, 331] width 14 height 14
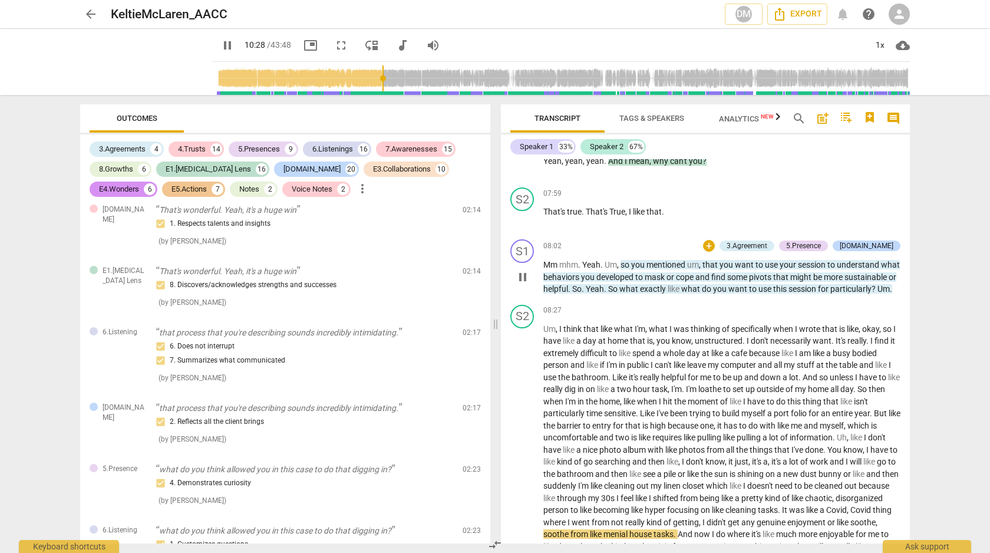
scroll to position [2117, 0]
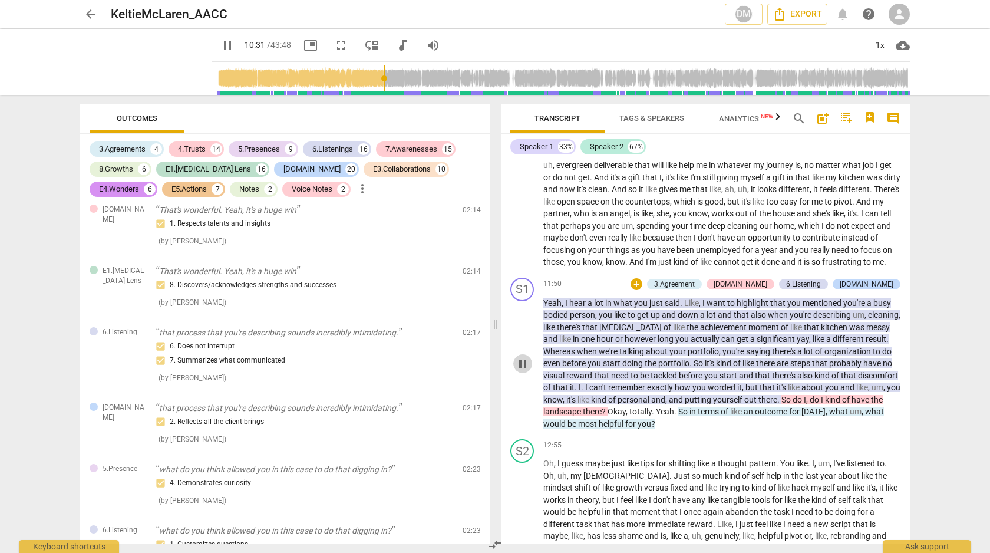
click at [527, 371] on span "pause" at bounding box center [522, 363] width 14 height 14
click at [138, 61] on span "play_arrow" at bounding box center [146, 62] width 31 height 31
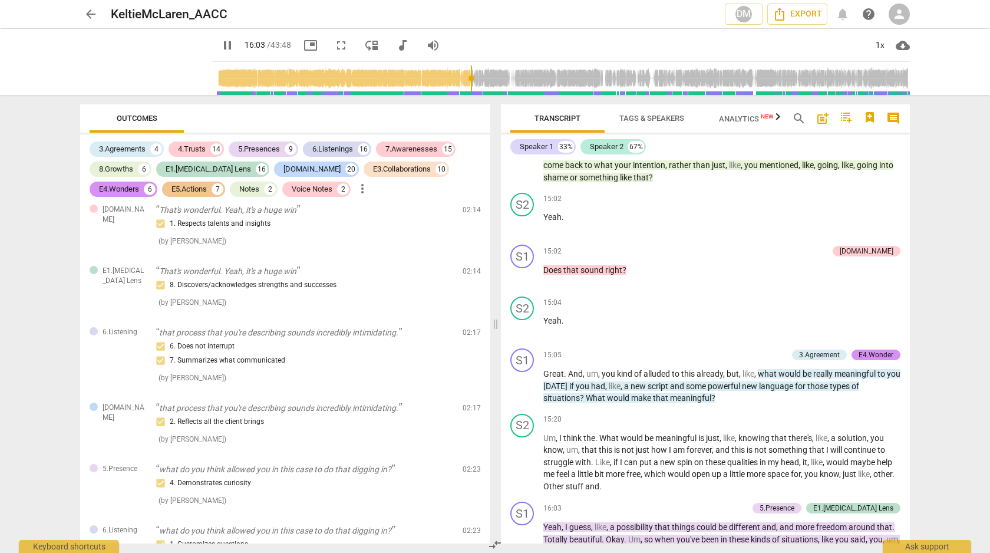
scroll to position [3035, 0]
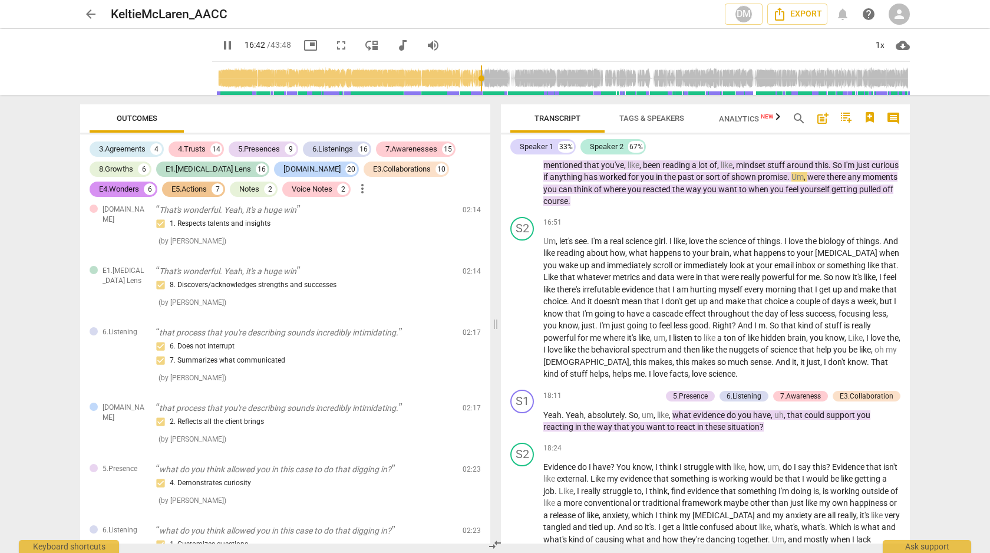
click at [220, 42] on span "pause" at bounding box center [227, 45] width 14 height 14
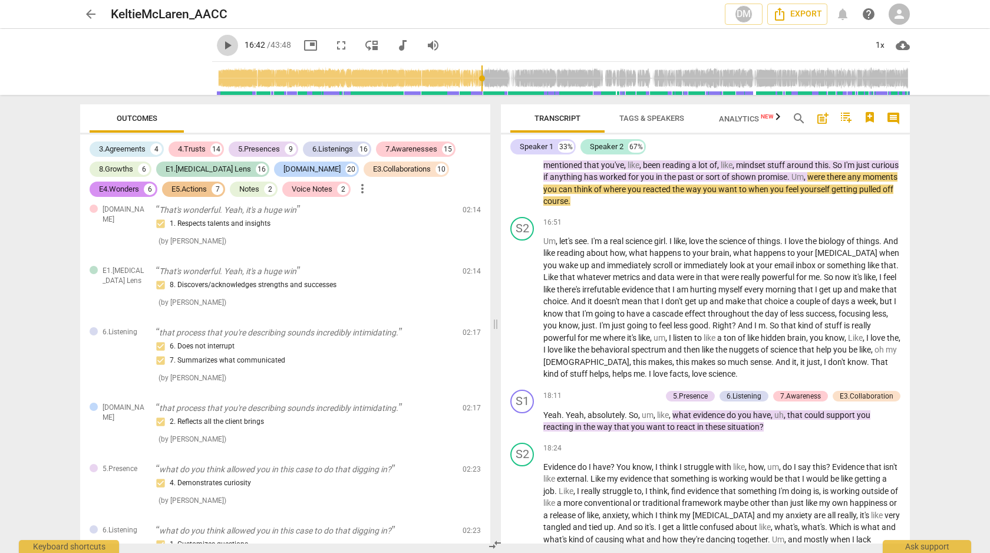
click at [220, 44] on span "play_arrow" at bounding box center [227, 45] width 14 height 14
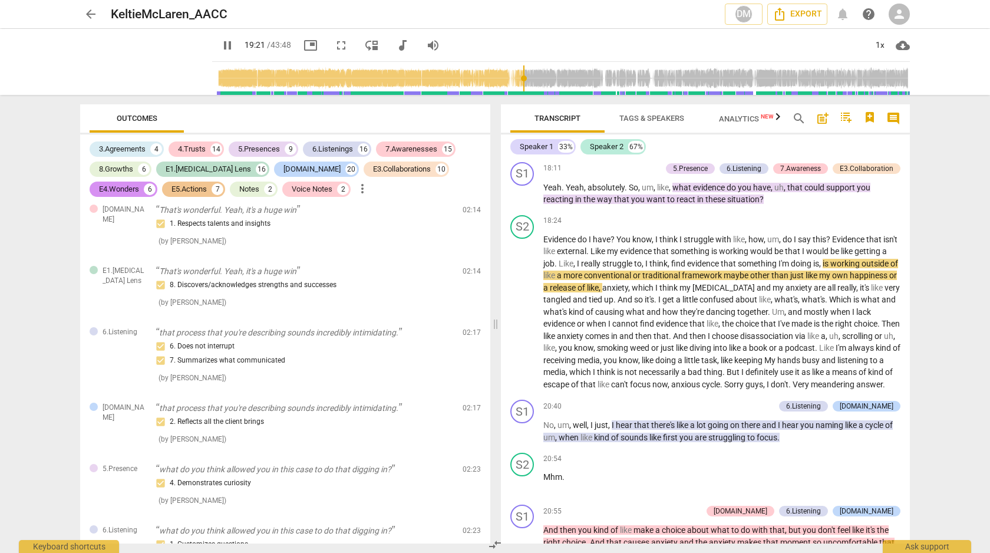
scroll to position [3259, 0]
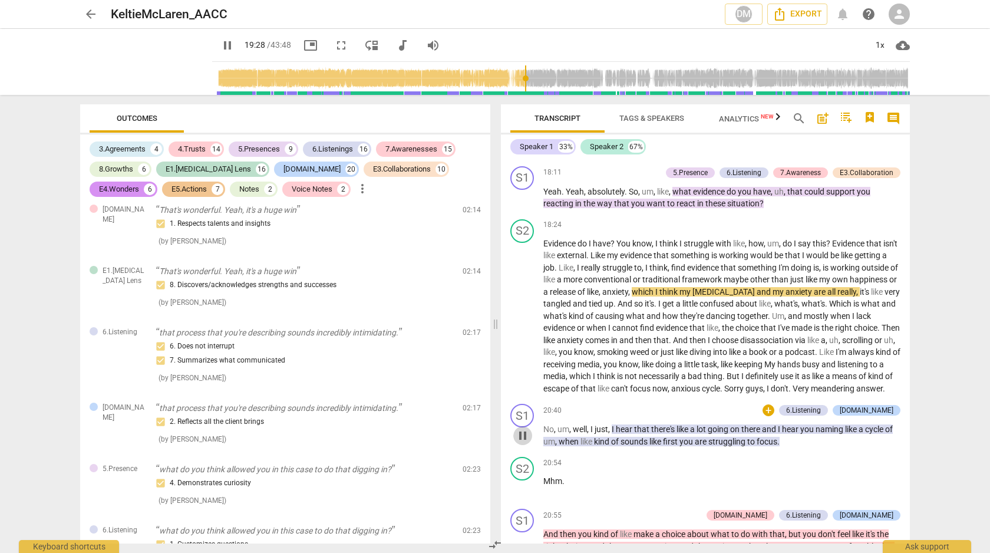
click at [522, 442] on span "pause" at bounding box center [522, 435] width 14 height 14
type input "1168"
